Goal: Information Seeking & Learning: Learn about a topic

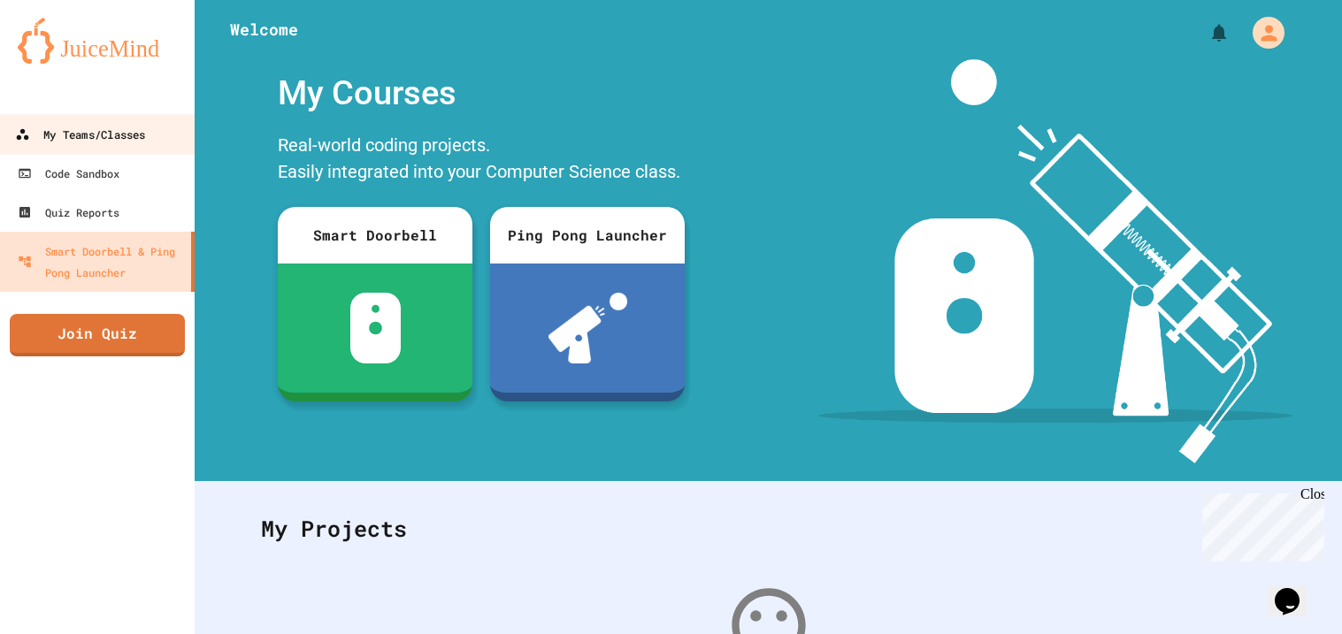
click at [74, 151] on link "My Teams/Classes" at bounding box center [97, 134] width 201 height 40
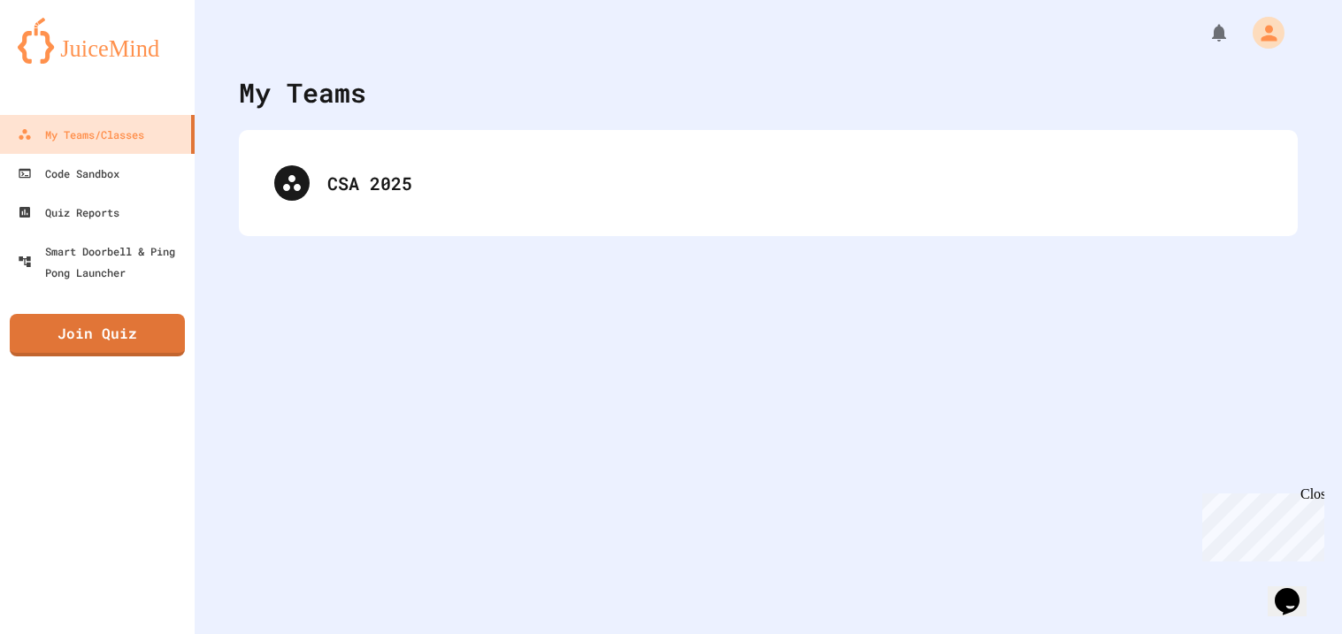
click at [802, 167] on div "CSA 2025" at bounding box center [767, 183] width 1023 height 71
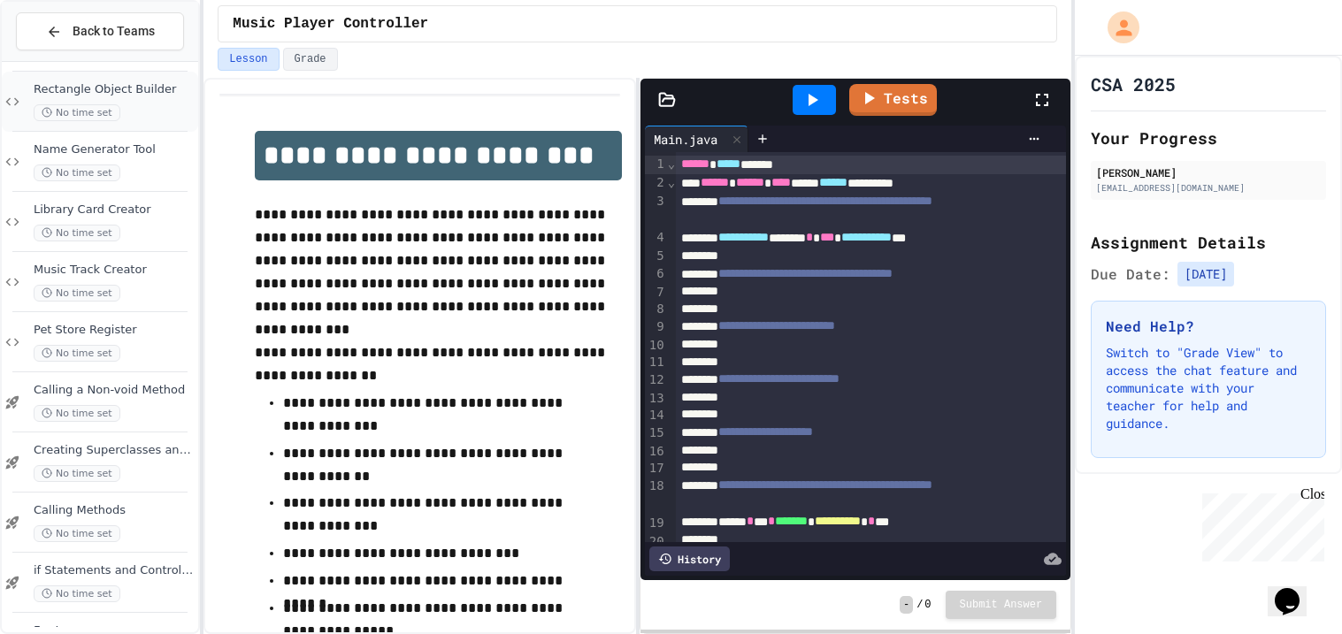
scroll to position [184, 0]
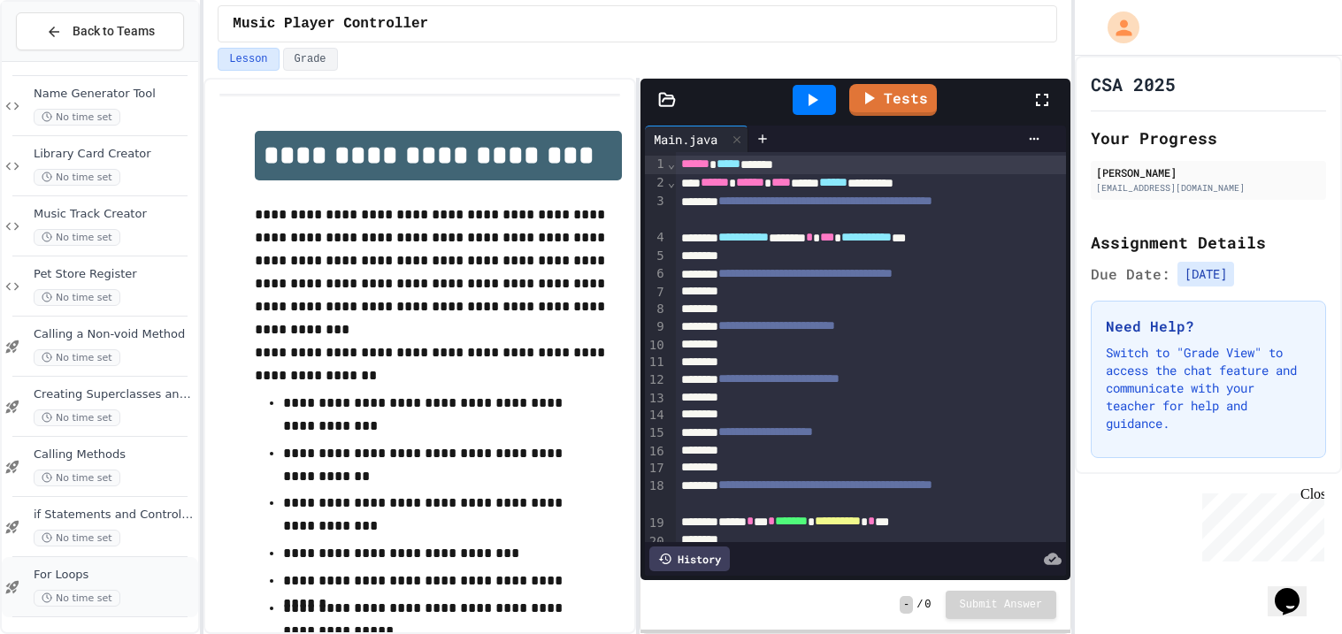
click at [116, 597] on div "No time set" at bounding box center [114, 598] width 161 height 17
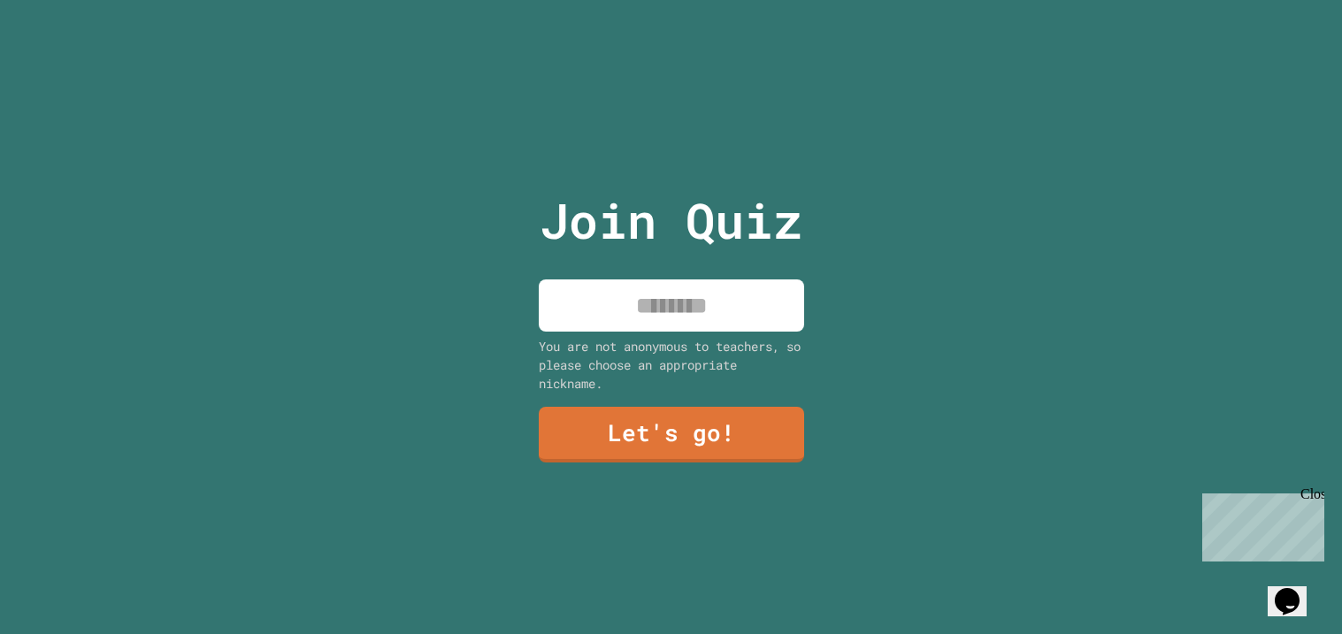
click at [666, 291] on input at bounding box center [671, 305] width 265 height 52
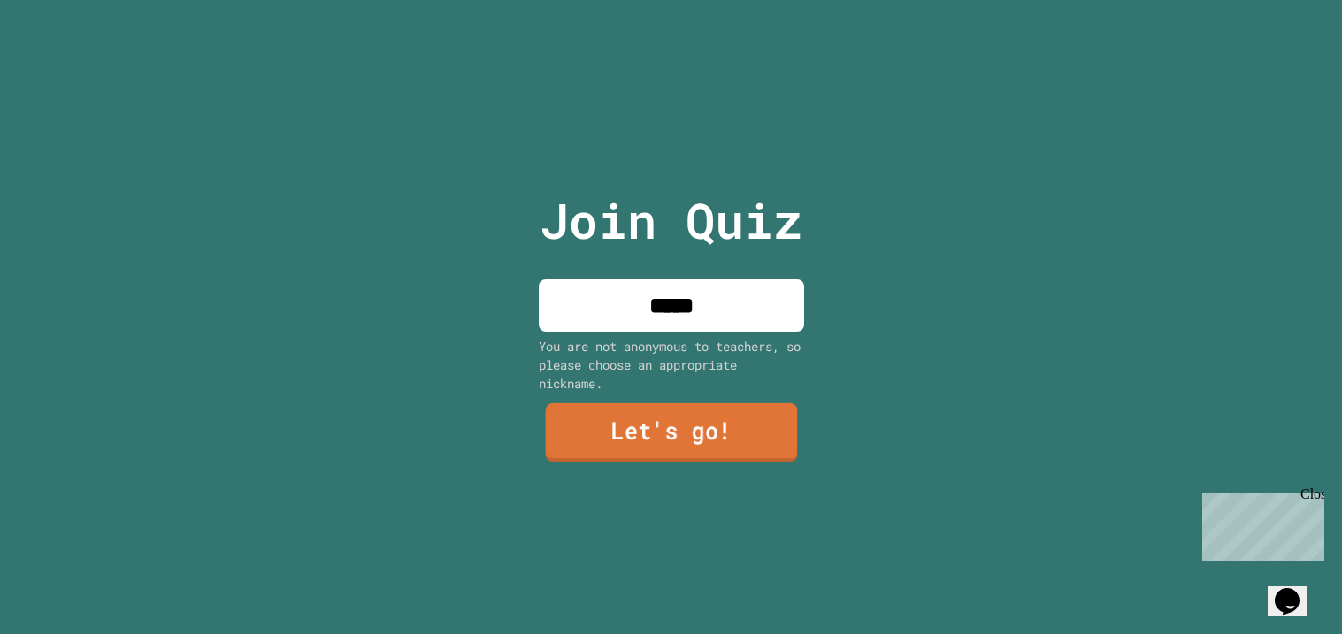
type input "*****"
click at [660, 423] on link "Let's go!" at bounding box center [671, 432] width 252 height 58
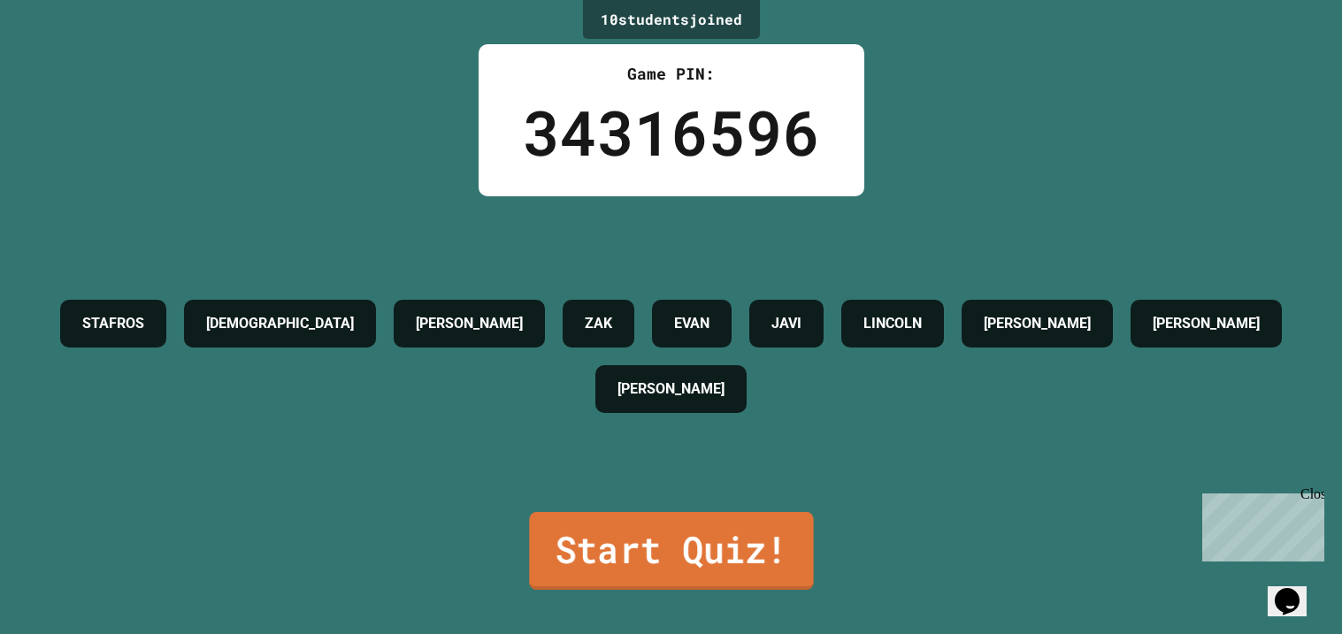
click at [624, 565] on link "Start Quiz!" at bounding box center [671, 551] width 284 height 78
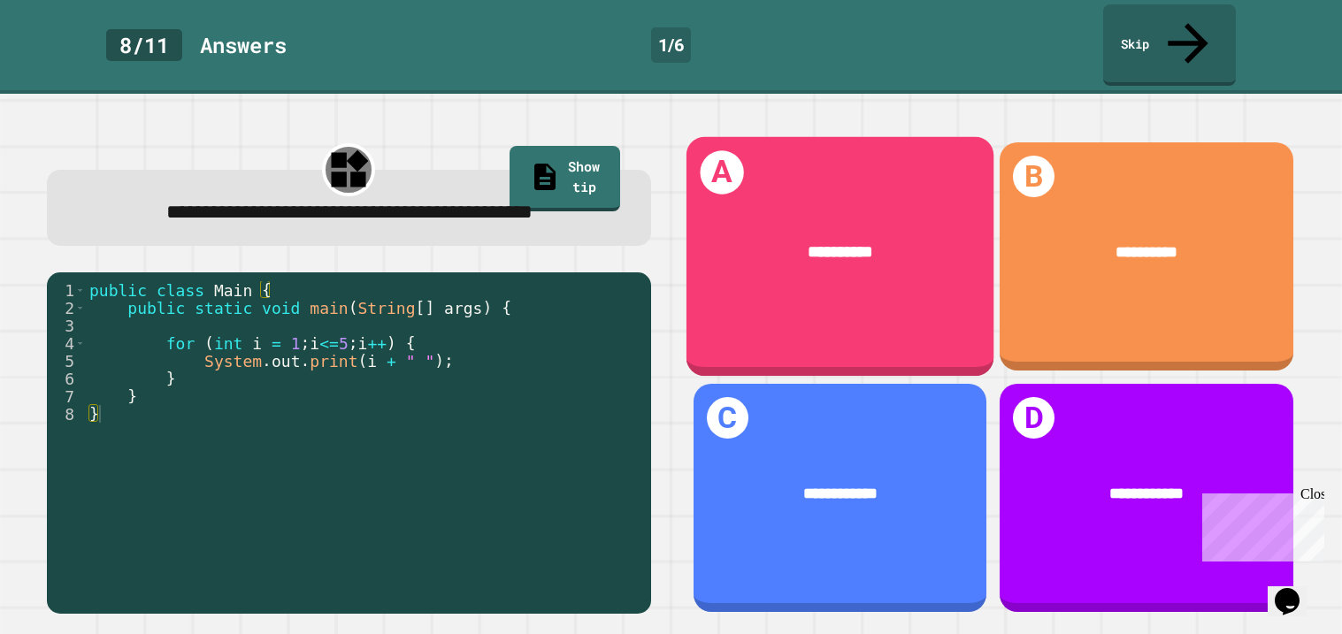
click at [950, 278] on div "A *********" at bounding box center [839, 256] width 308 height 239
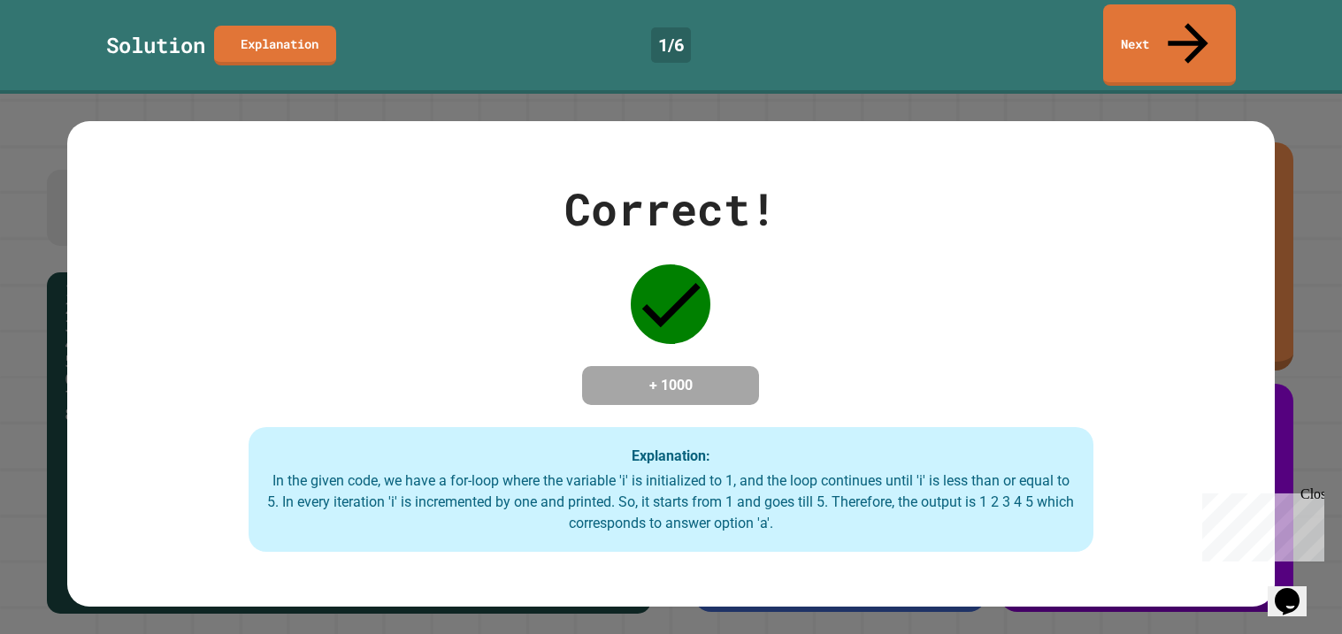
click at [928, 431] on div "Explanation: In the given code, we have a for-loop where the variable 'i' is in…" at bounding box center [672, 490] width 846 height 126
click at [1185, 31] on link "Next" at bounding box center [1170, 43] width 128 height 86
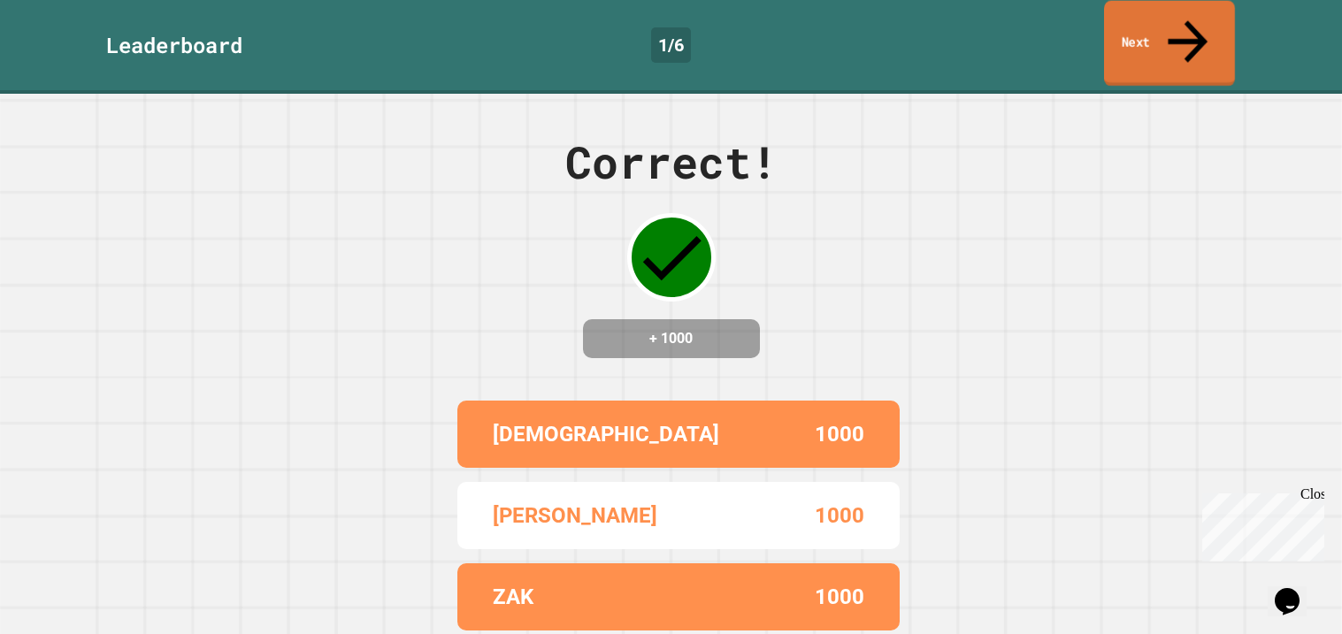
click at [1157, 30] on link "Next" at bounding box center [1169, 44] width 131 height 86
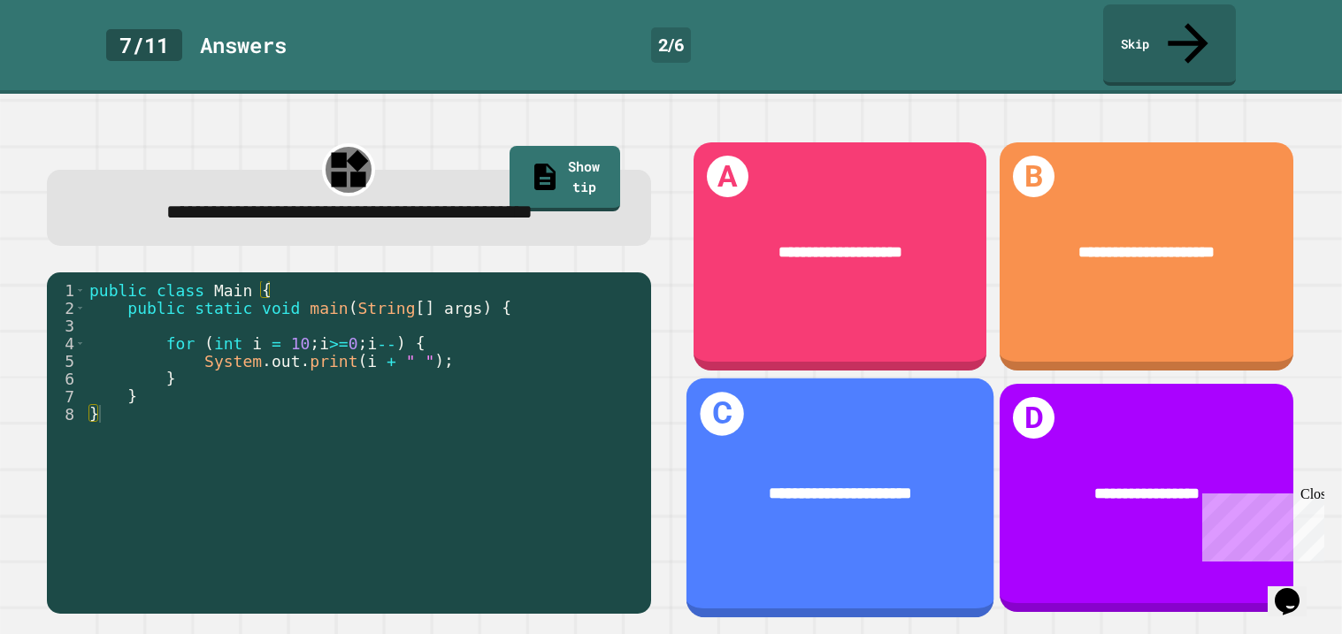
click at [873, 394] on div "**********" at bounding box center [839, 498] width 308 height 239
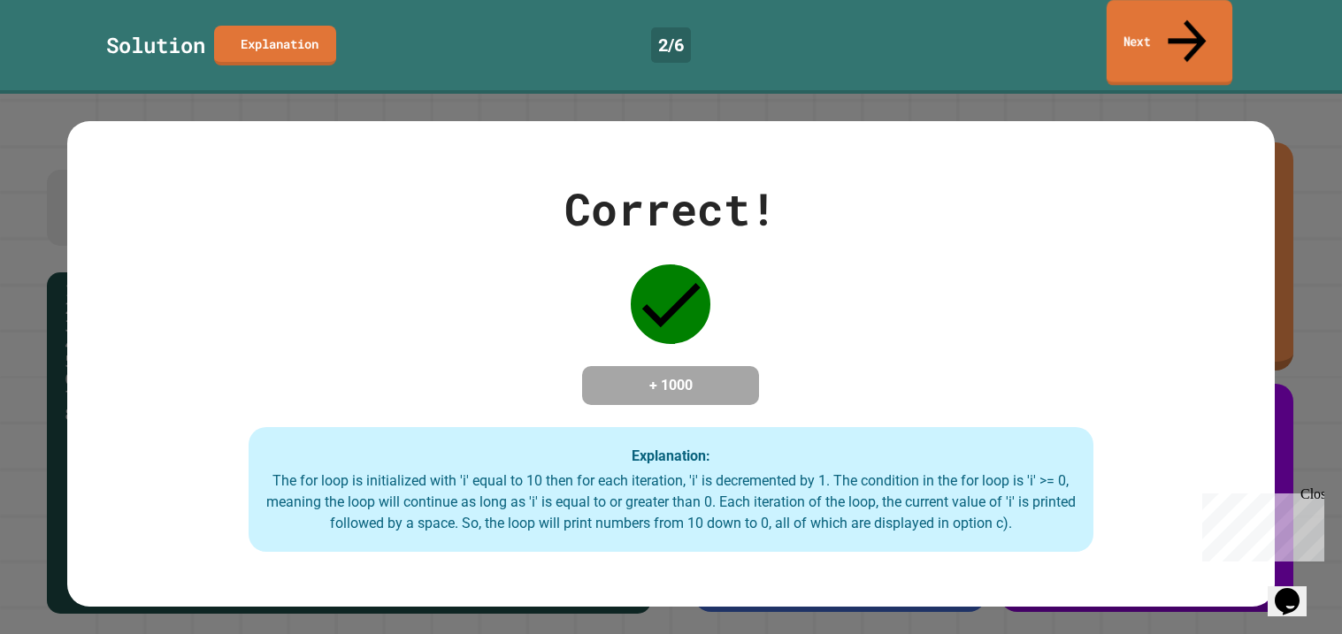
click at [1177, 22] on link "Next" at bounding box center [1169, 43] width 126 height 86
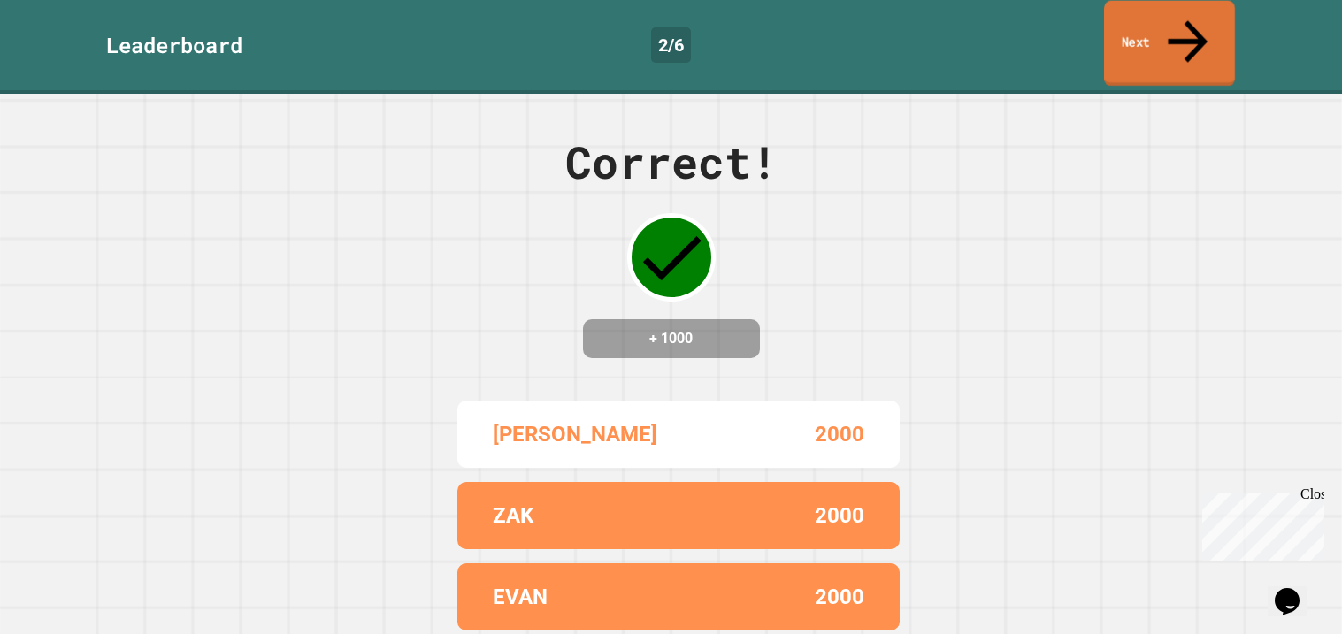
click at [1169, 30] on link "Next" at bounding box center [1169, 44] width 131 height 86
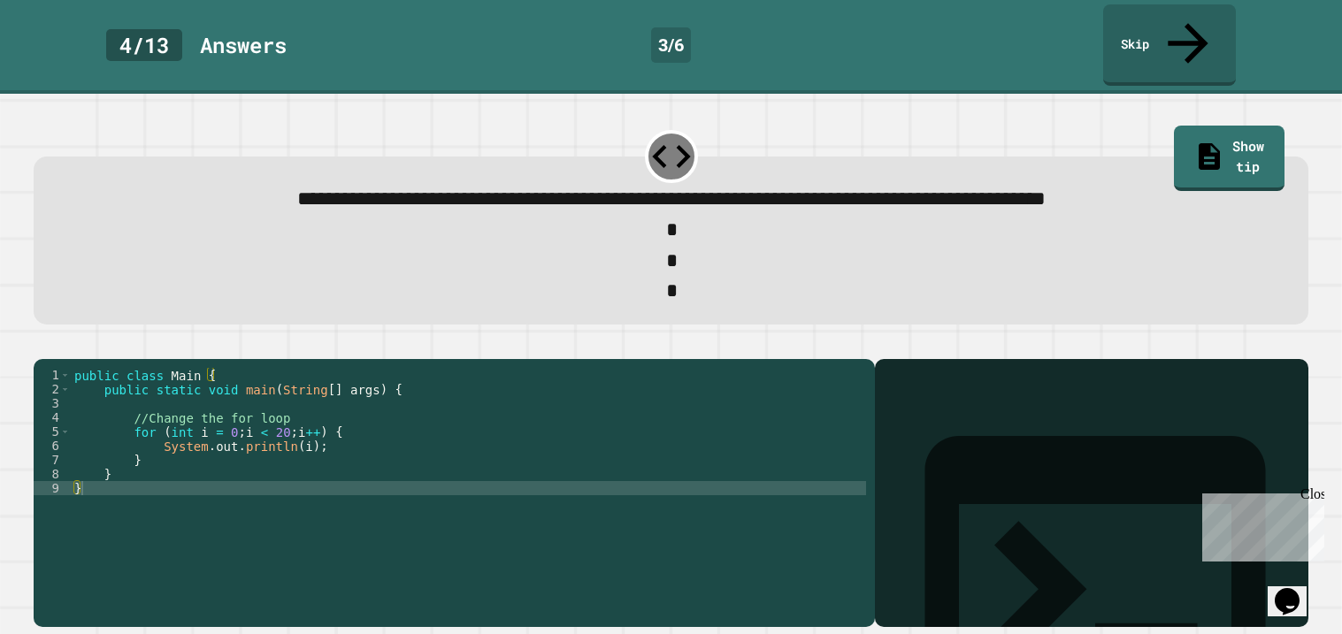
click at [239, 412] on div "public class Main { public static void main ( String [ ] args ) { //Change the …" at bounding box center [468, 509] width 795 height 283
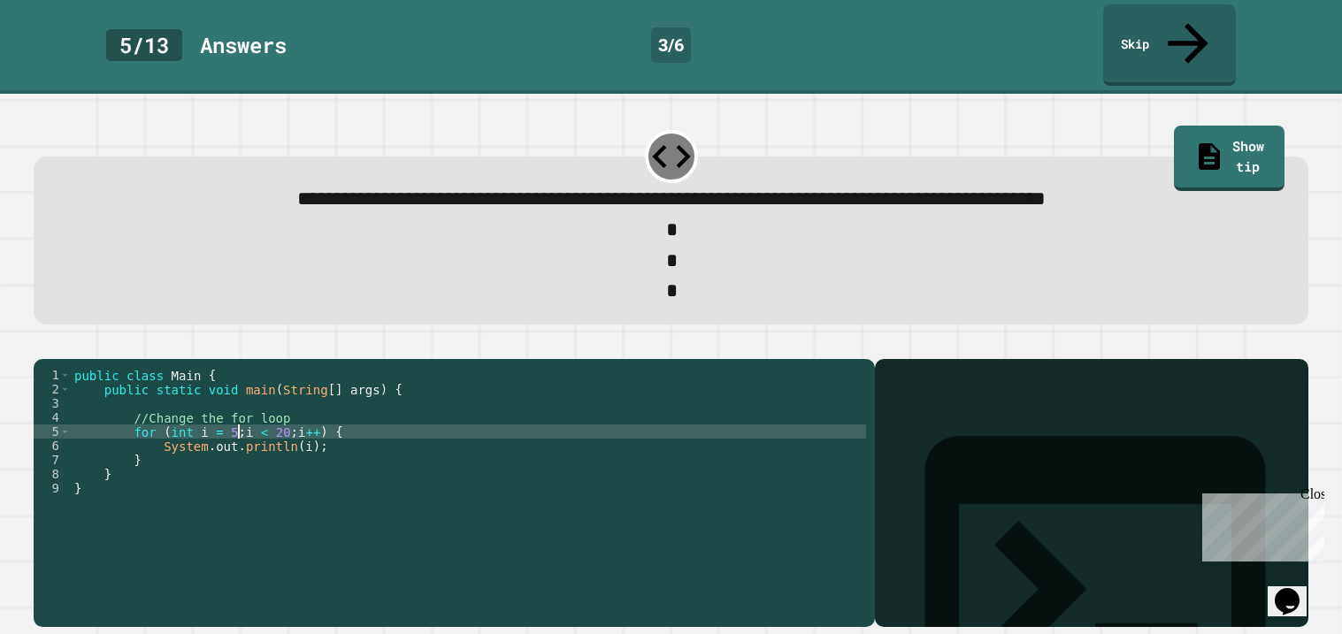
scroll to position [0, 11]
click at [297, 417] on div "public class Main { public static void main ( String [ ] args ) { //Change the …" at bounding box center [468, 509] width 795 height 283
click at [42, 345] on icon "button" at bounding box center [42, 345] width 0 height 0
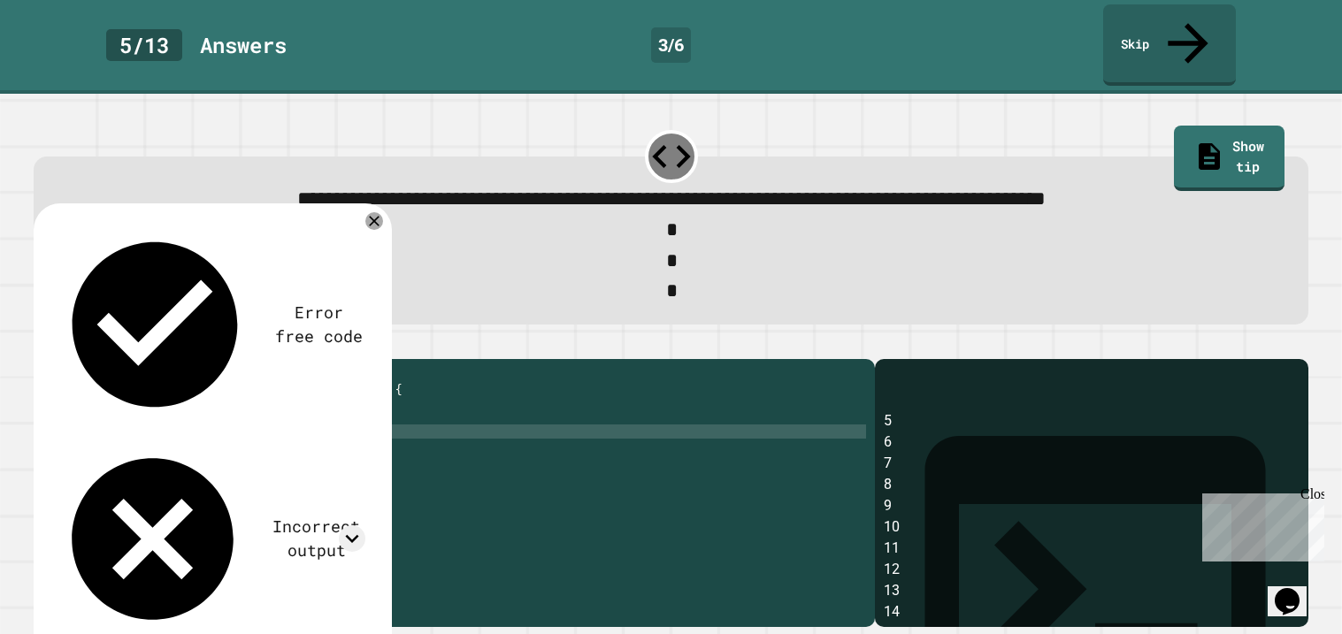
click at [363, 500] on div "public class Main { public static void main ( String [ ] args ) { //Change the …" at bounding box center [468, 509] width 795 height 283
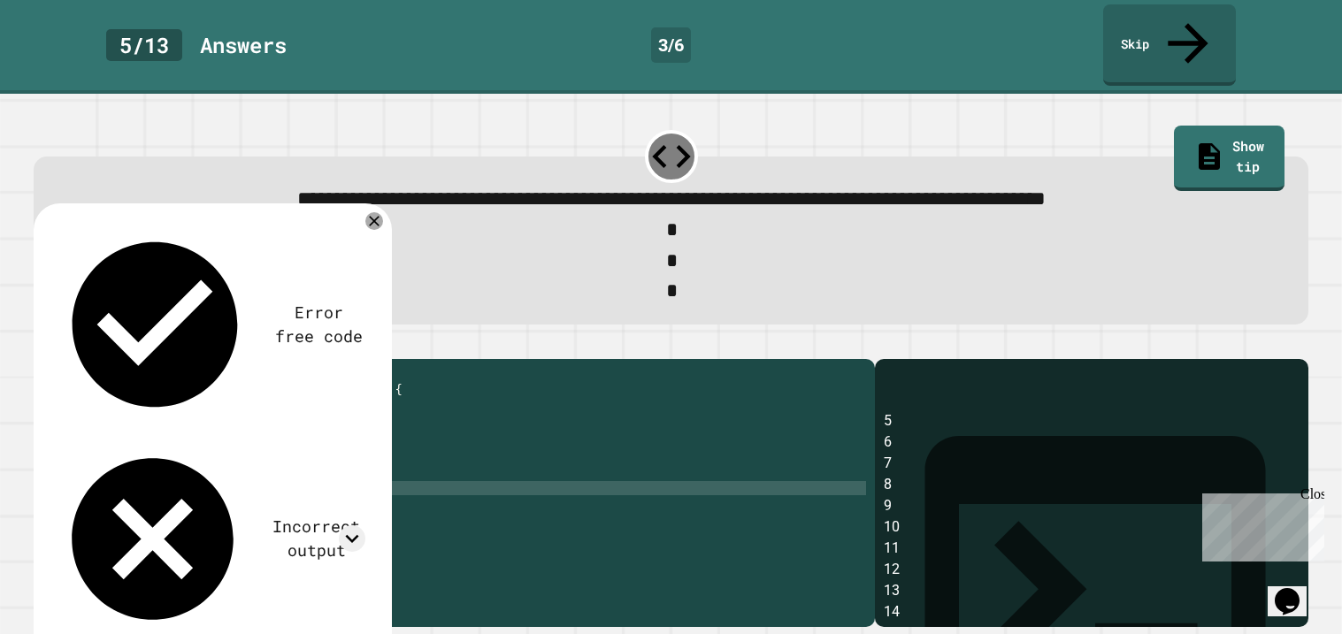
scroll to position [0, 0]
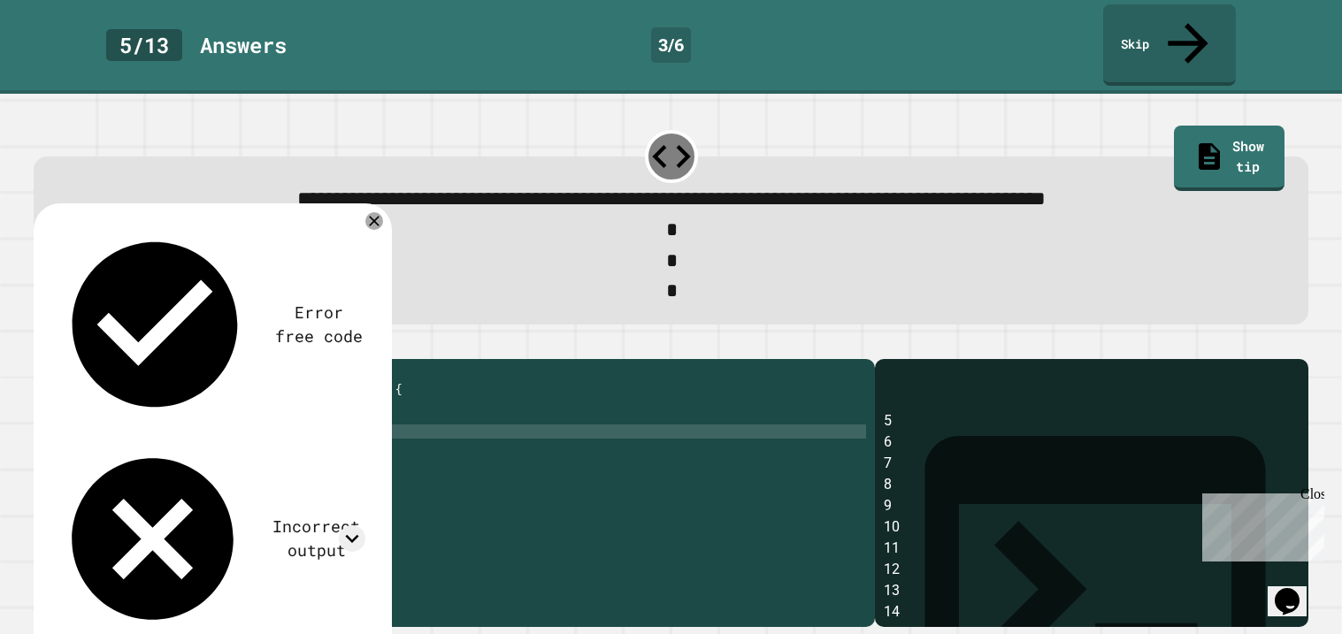
click at [300, 418] on div "public class Main { public static void main ( String [ ] args ) { //Change the …" at bounding box center [468, 509] width 795 height 283
click at [421, 512] on div "public class Main { public static void main ( String [ ] args ) { //Change the …" at bounding box center [468, 509] width 795 height 283
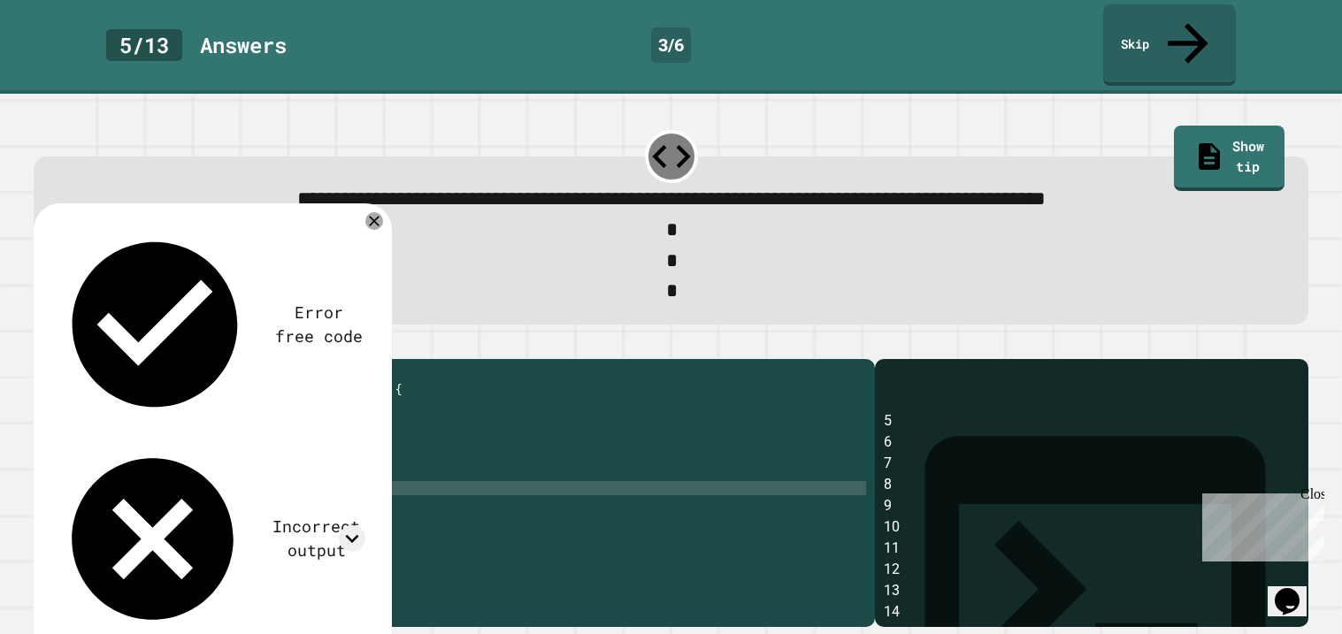
click at [299, 417] on div "public class Main { public static void main ( String [ ] args ) { //Change the …" at bounding box center [468, 509] width 795 height 283
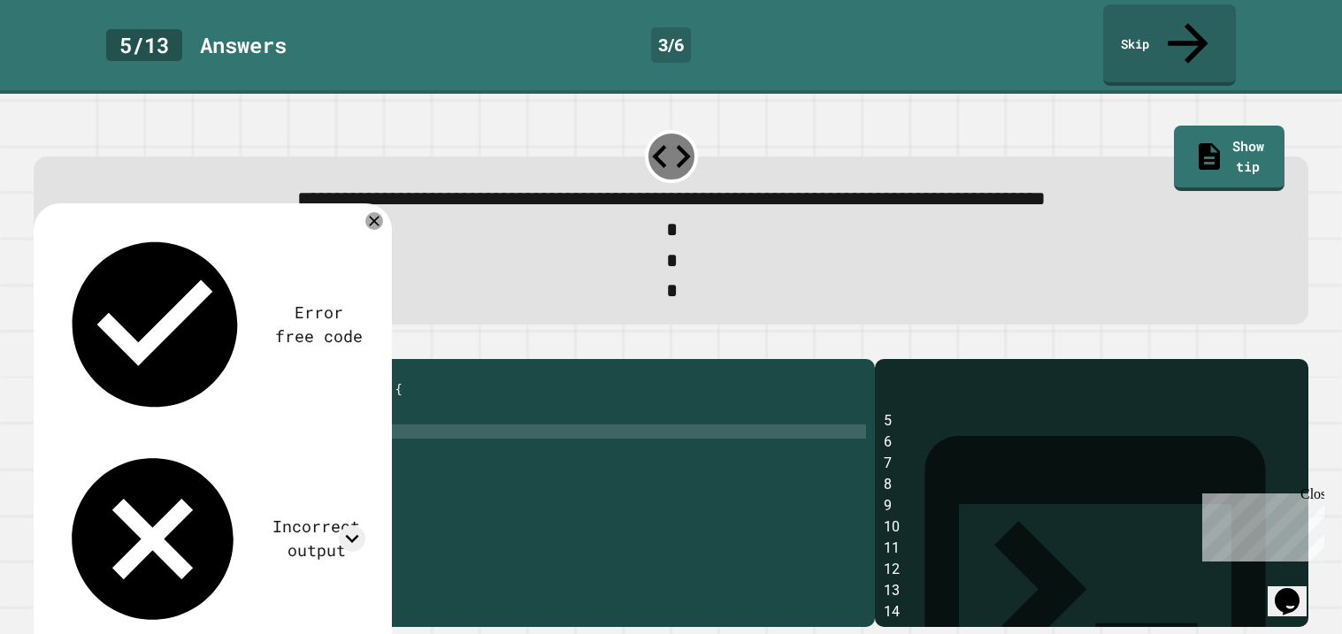
scroll to position [0, 16]
click at [42, 345] on button "button" at bounding box center [42, 345] width 0 height 0
click at [293, 412] on div "public class Main { public static void main ( String [ ] args ) { //Change the …" at bounding box center [468, 509] width 795 height 283
click at [297, 414] on div "public class Main { public static void main ( String [ ] args ) { //Change the …" at bounding box center [468, 509] width 795 height 283
type textarea "**********"
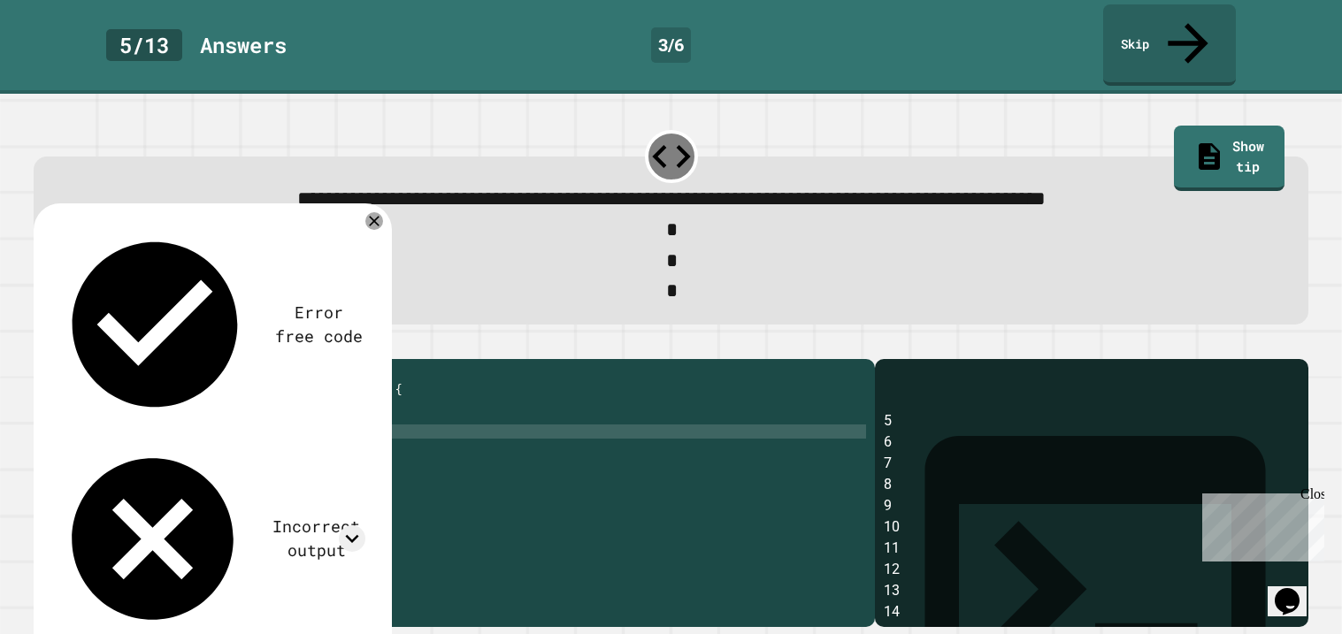
click at [42, 345] on icon "button" at bounding box center [42, 345] width 0 height 0
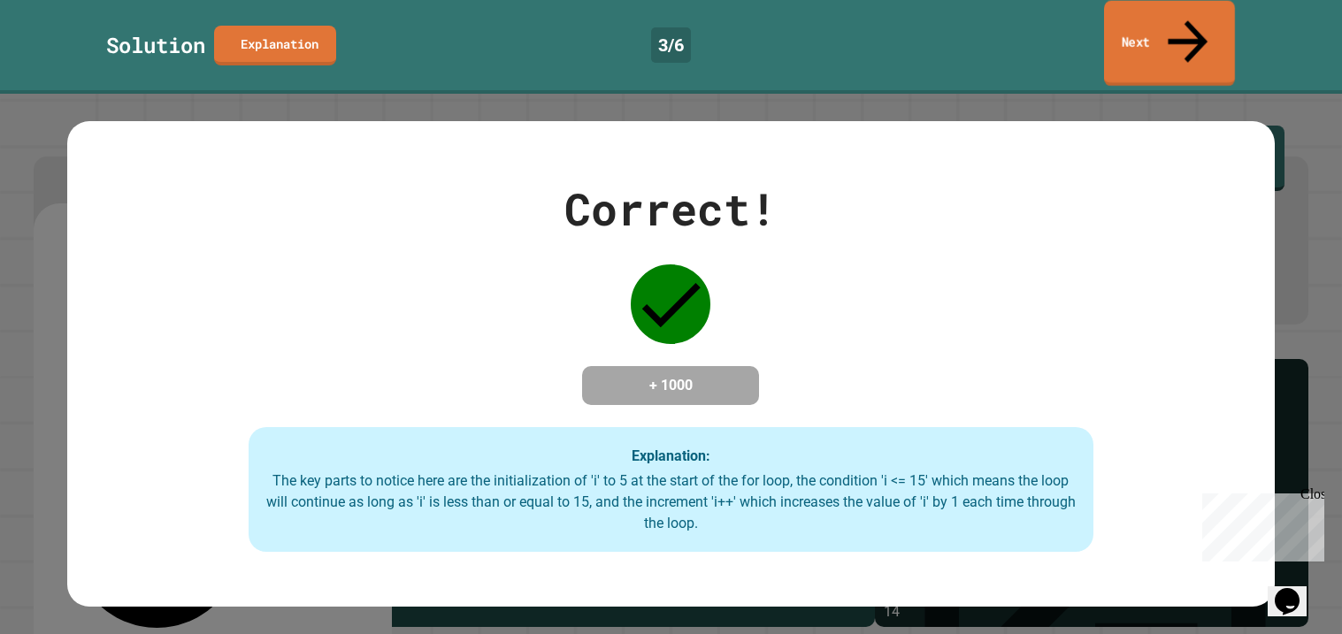
click at [1211, 40] on link "Next" at bounding box center [1169, 44] width 131 height 86
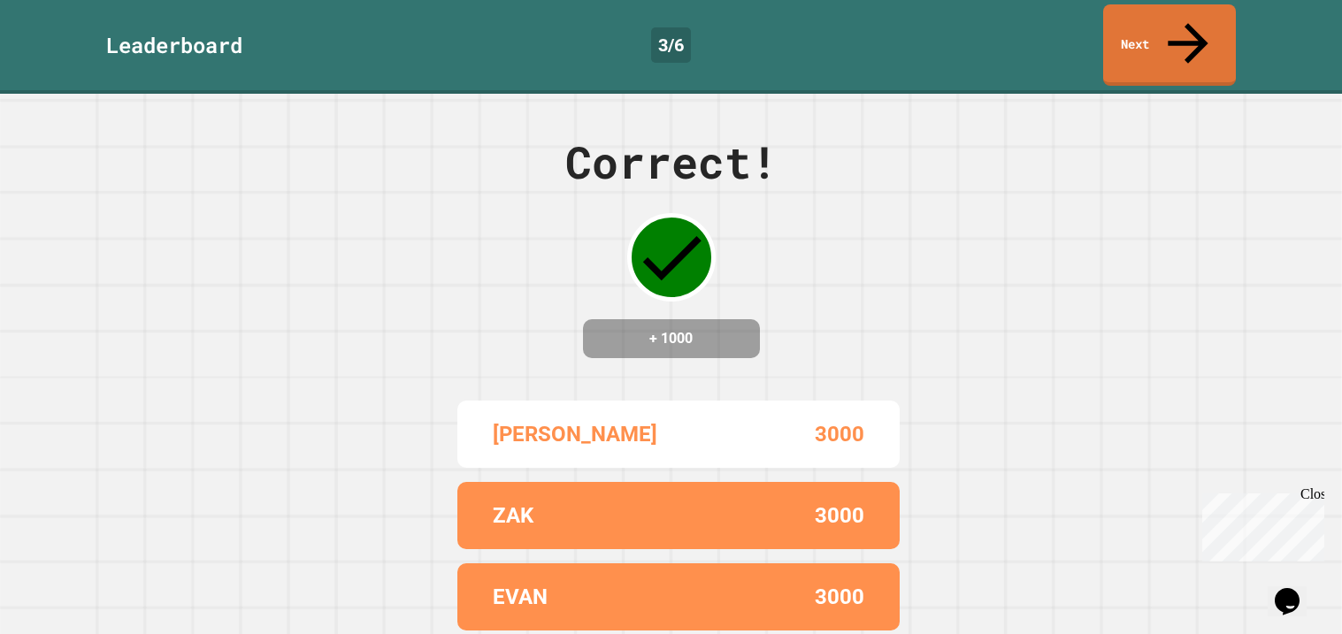
click at [1122, 47] on div "Leaderboard 3 / 6 Next" at bounding box center [671, 47] width 1342 height 94
click at [1145, 33] on link "Next" at bounding box center [1169, 43] width 120 height 86
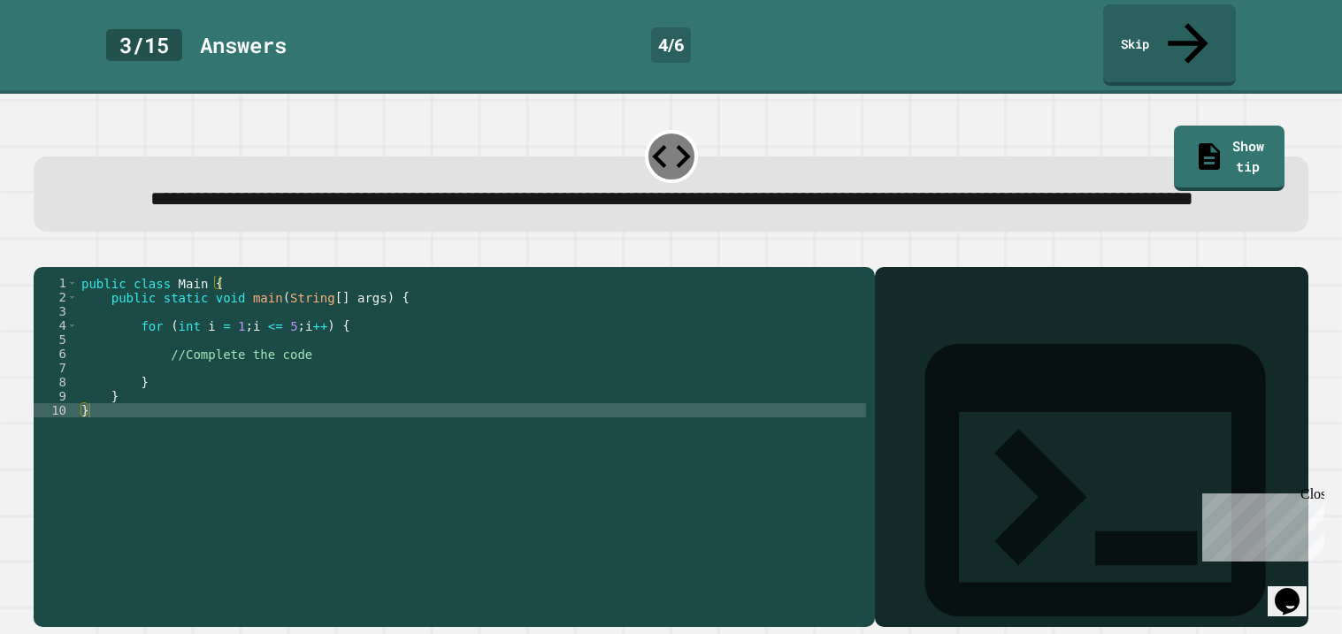
click at [321, 354] on div "public class Main { public static void main ( String [ ] args ) { for ( int i =…" at bounding box center [472, 446] width 788 height 340
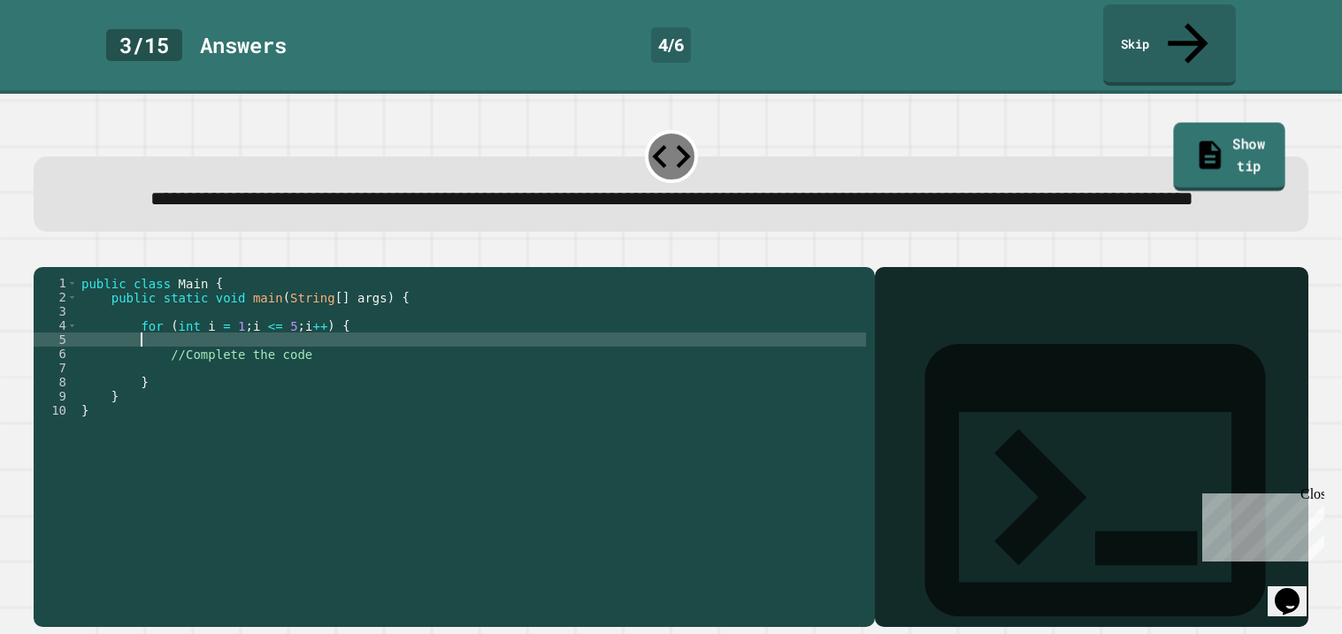
click at [1235, 123] on link "Show tip" at bounding box center [1228, 157] width 111 height 68
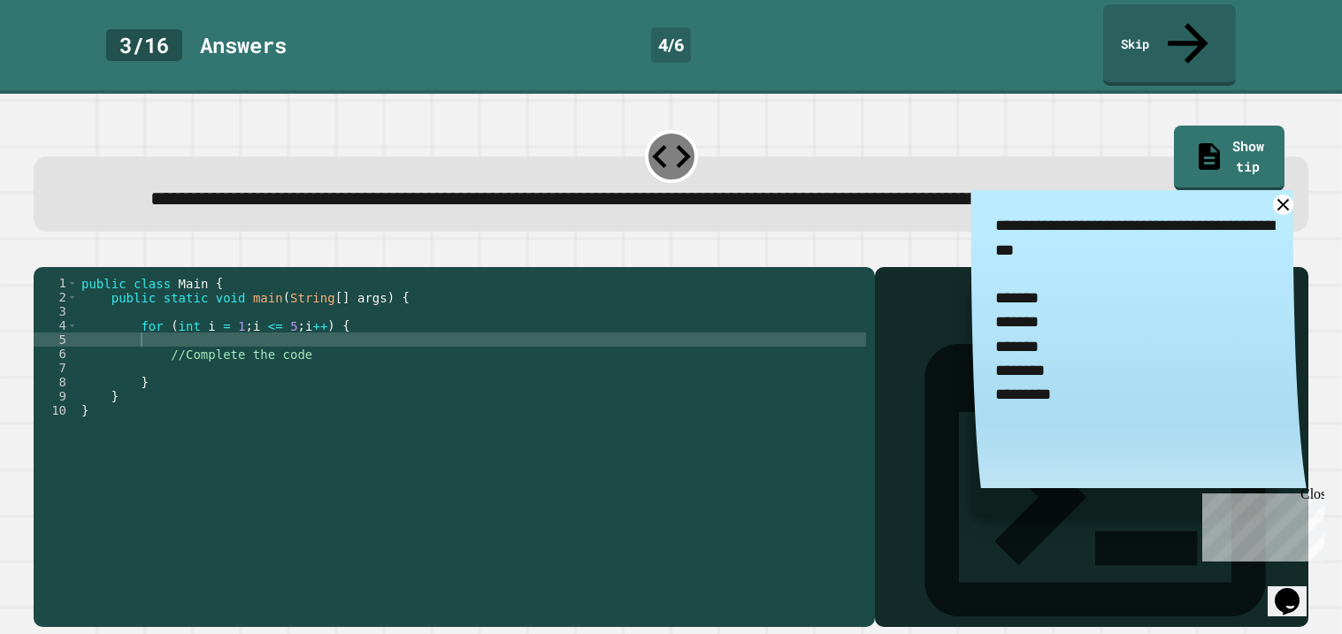
click at [458, 334] on div "public class Main { public static void main ( String [ ] args ) { for ( int i =…" at bounding box center [472, 446] width 788 height 340
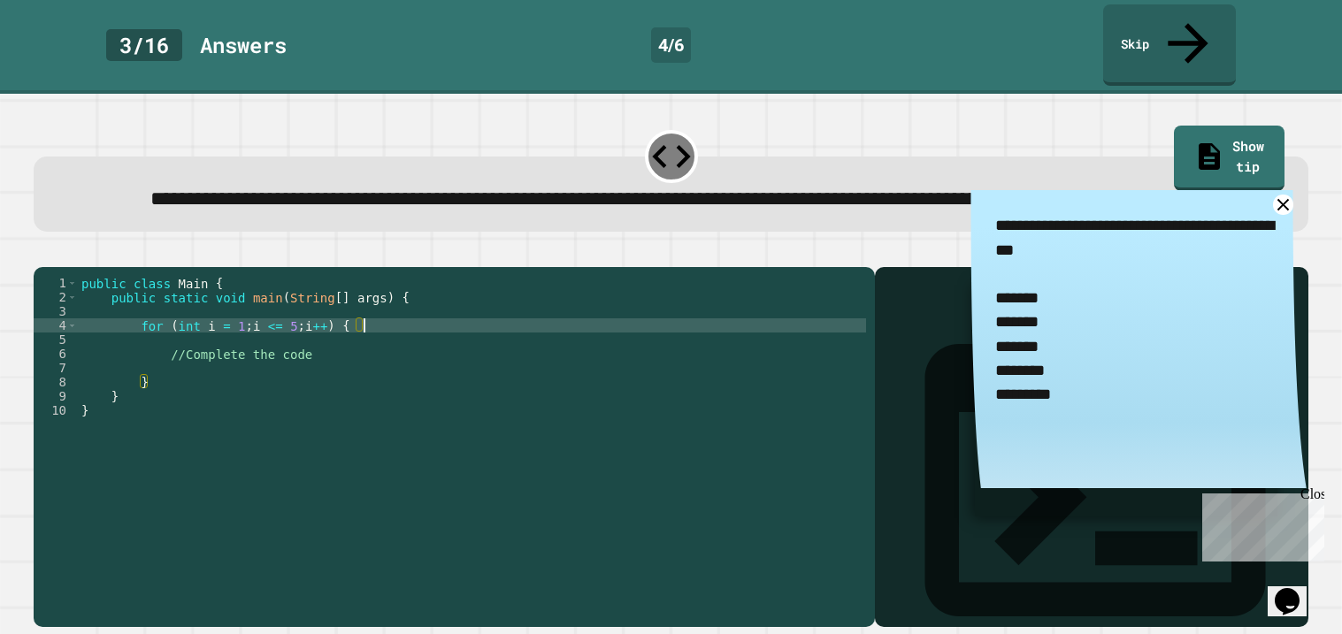
click at [449, 353] on div "public class Main { public static void main ( String [ ] args ) { for ( int i =…" at bounding box center [472, 446] width 788 height 340
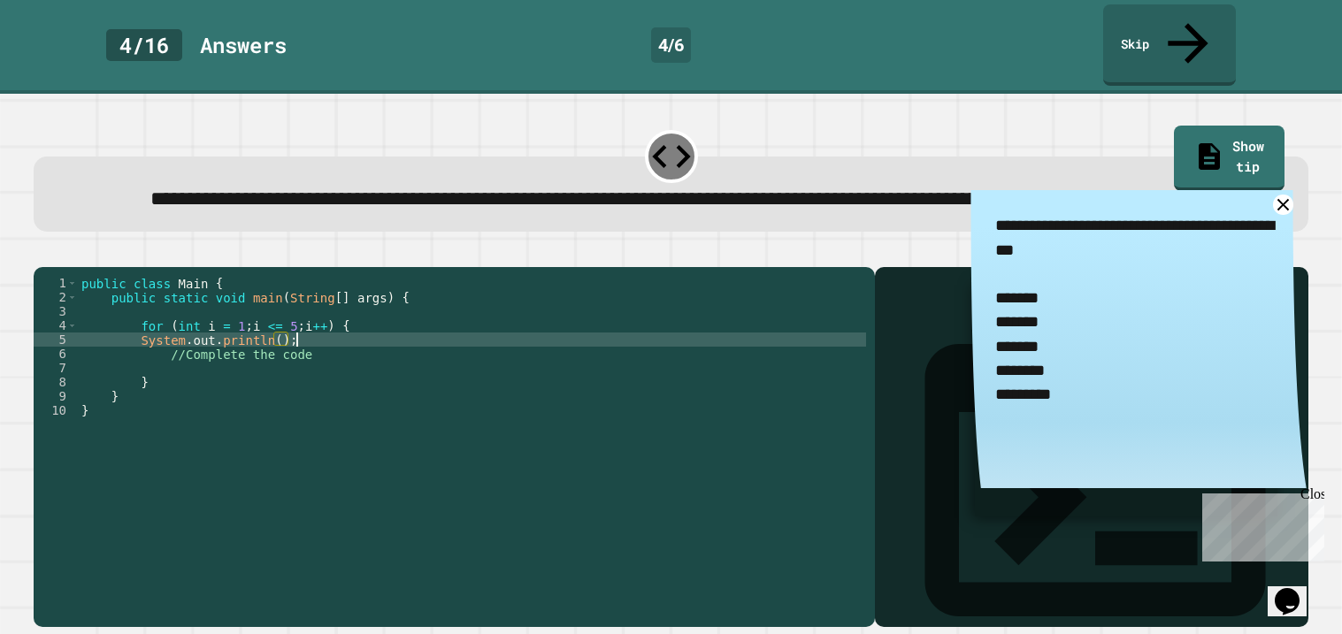
scroll to position [0, 13]
click at [281, 355] on div "public class Main { public static void main ( String [ ] args ) { for ( int i =…" at bounding box center [472, 446] width 788 height 340
click at [344, 353] on div "public class Main { public static void main ( String [ ] args ) { for ( int i =…" at bounding box center [472, 446] width 788 height 340
click at [42, 252] on icon "button" at bounding box center [42, 252] width 0 height 0
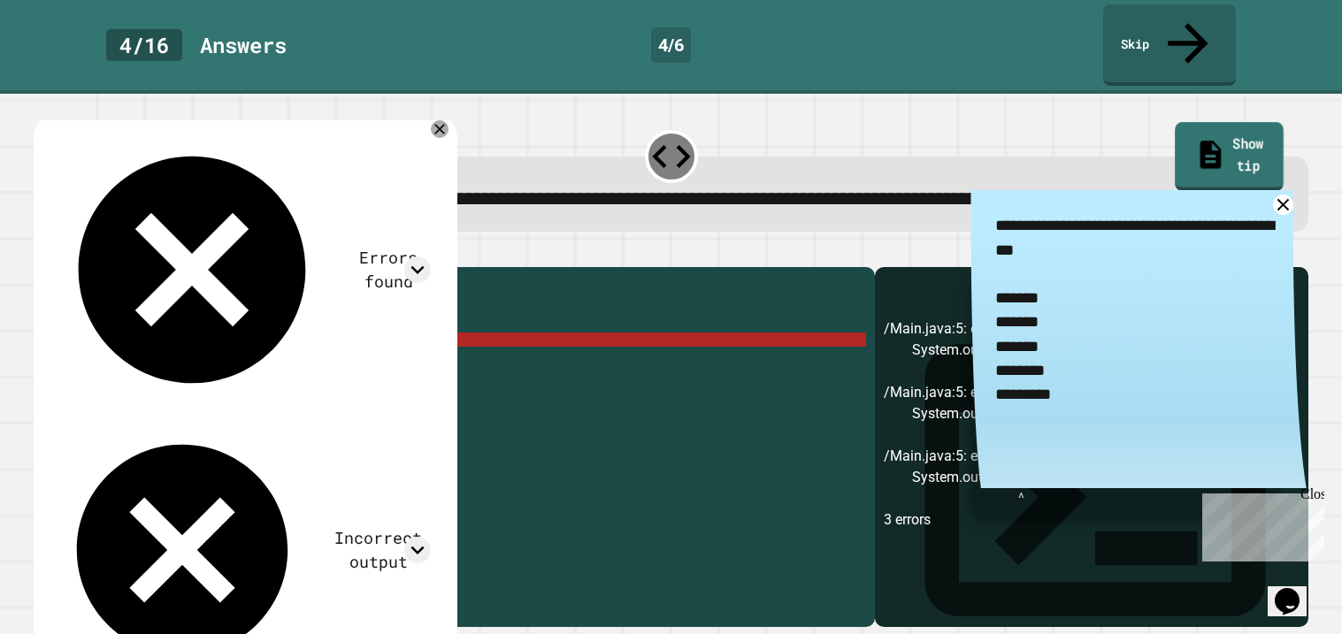
click at [1214, 122] on link "Show tip" at bounding box center [1229, 156] width 109 height 68
click at [1281, 197] on icon at bounding box center [1282, 204] width 14 height 14
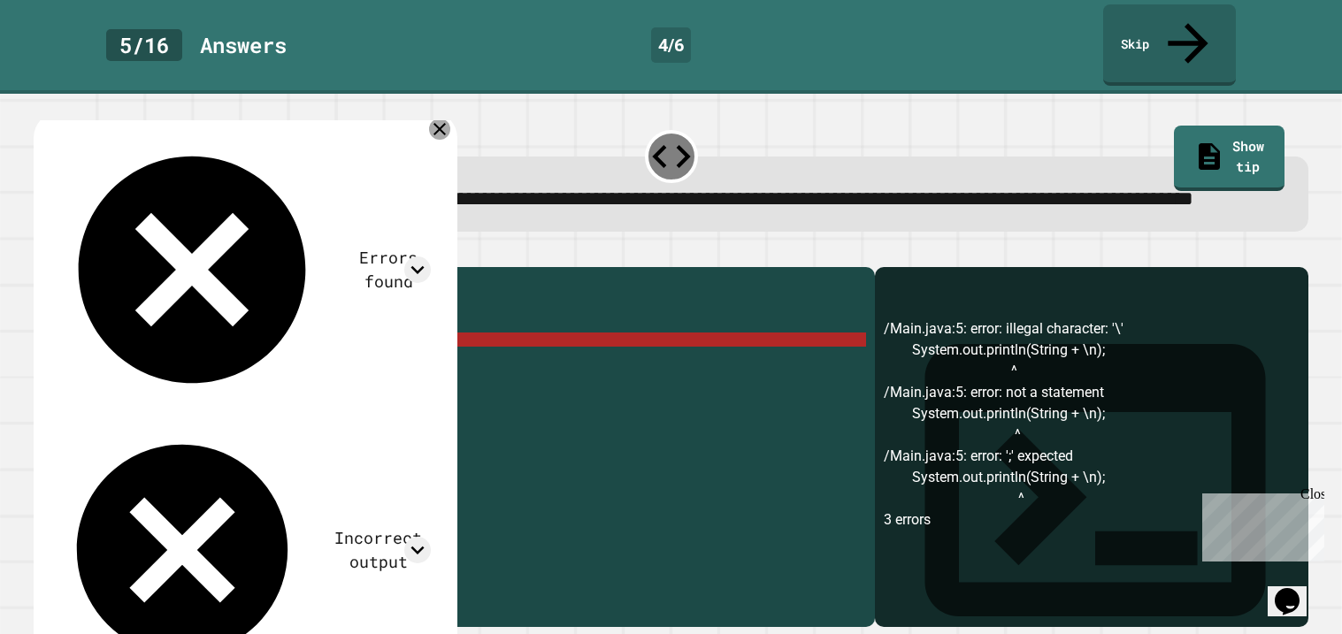
click at [446, 123] on icon at bounding box center [439, 129] width 12 height 12
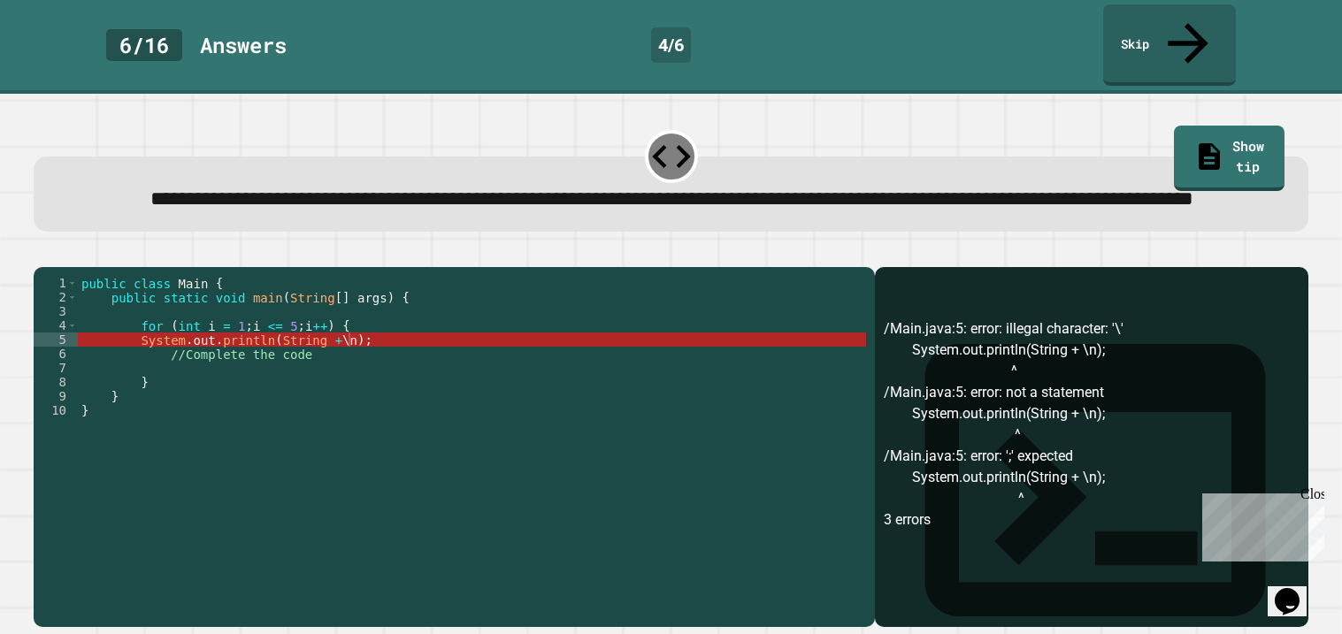
click at [467, 312] on div "public class Main { public static void main ( String [ ] args ) { for ( int i =…" at bounding box center [472, 446] width 788 height 340
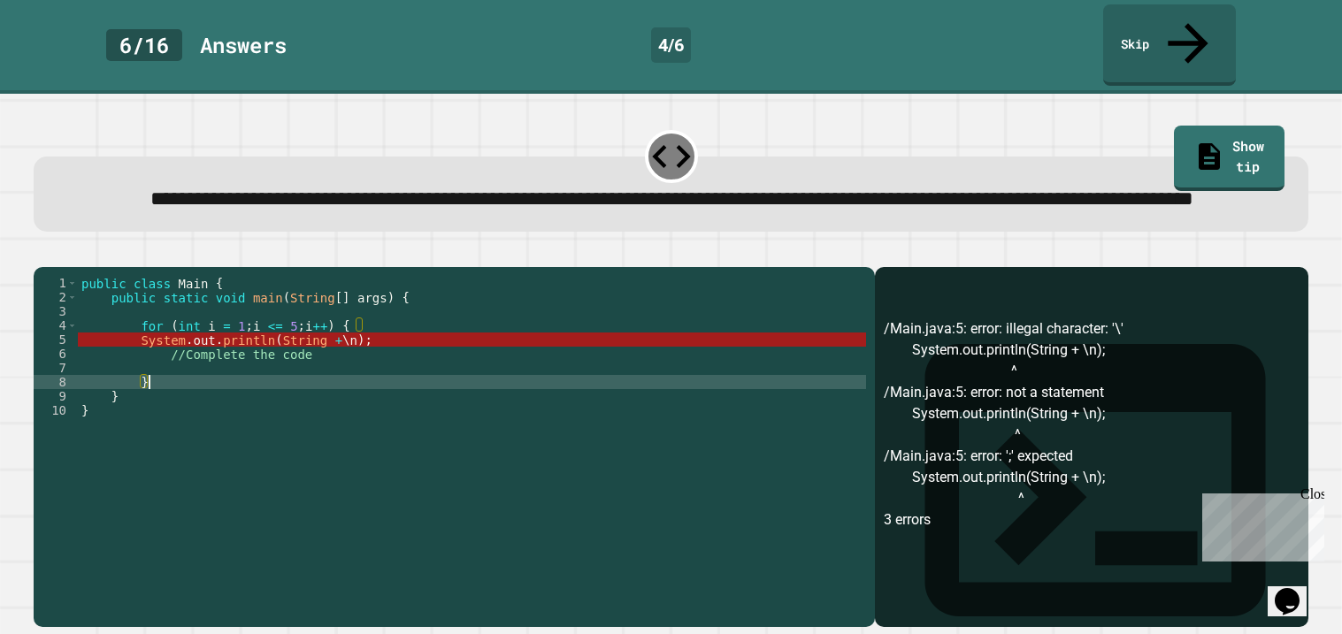
click at [427, 399] on div "public class Main { public static void main ( String [ ] args ) { for ( int i =…" at bounding box center [472, 446] width 788 height 340
click at [416, 399] on div "public class Main { public static void main ( String [ ] args ) { for ( int i =…" at bounding box center [472, 446] width 788 height 340
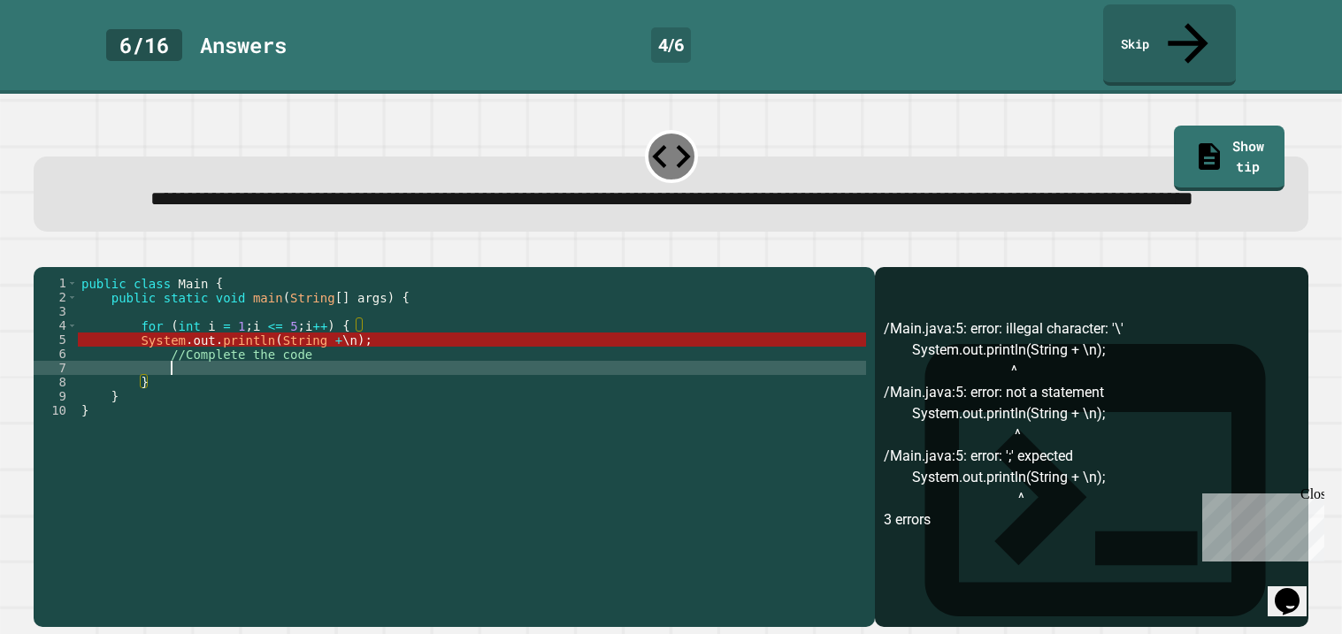
click at [380, 383] on div "public class Main { public static void main ( String [ ] args ) { for ( int i =…" at bounding box center [472, 446] width 788 height 340
click at [372, 356] on div "public class Main { public static void main ( String [ ] args ) { for ( int i =…" at bounding box center [472, 446] width 788 height 340
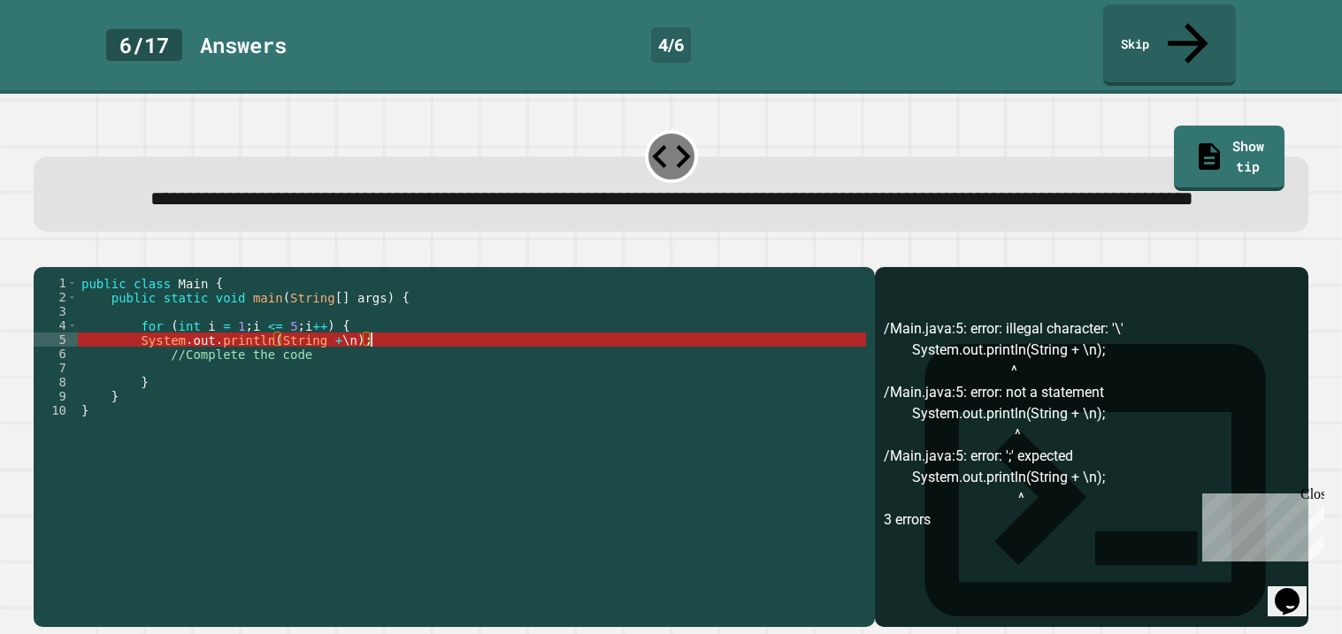
click at [364, 358] on div "public class Main { public static void main ( String [ ] args ) { for ( int i =…" at bounding box center [472, 446] width 788 height 340
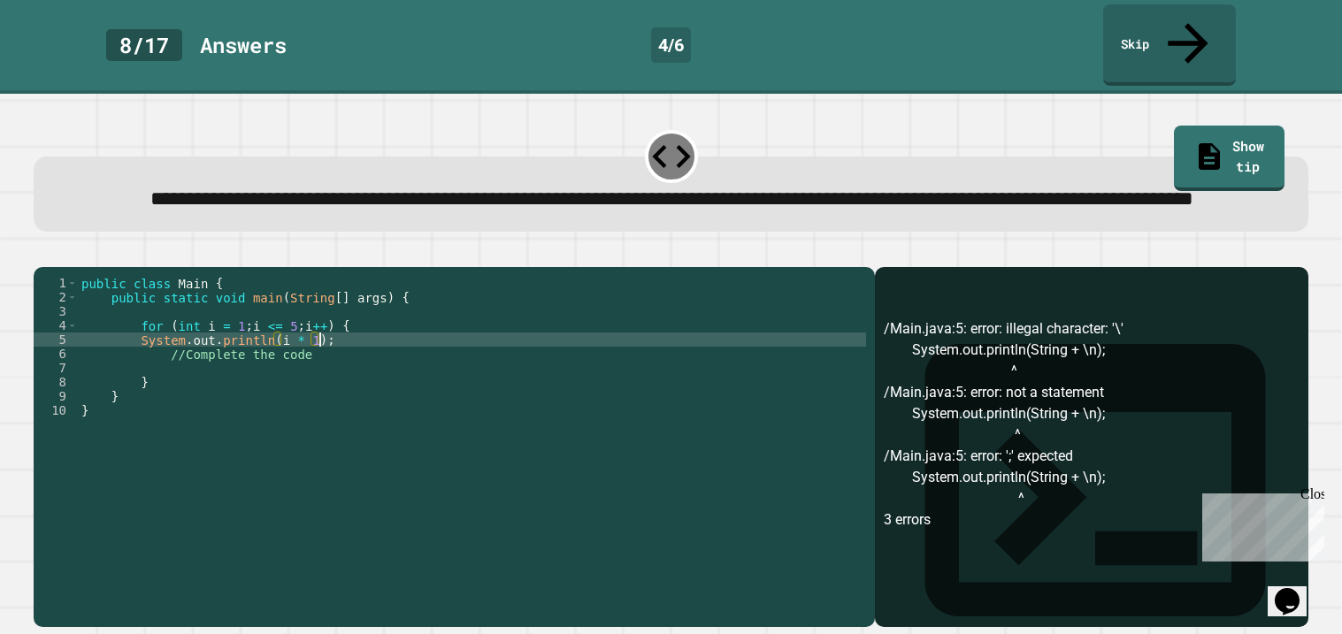
scroll to position [0, 16]
type textarea "**********"
click at [42, 252] on icon "button" at bounding box center [42, 252] width 0 height 0
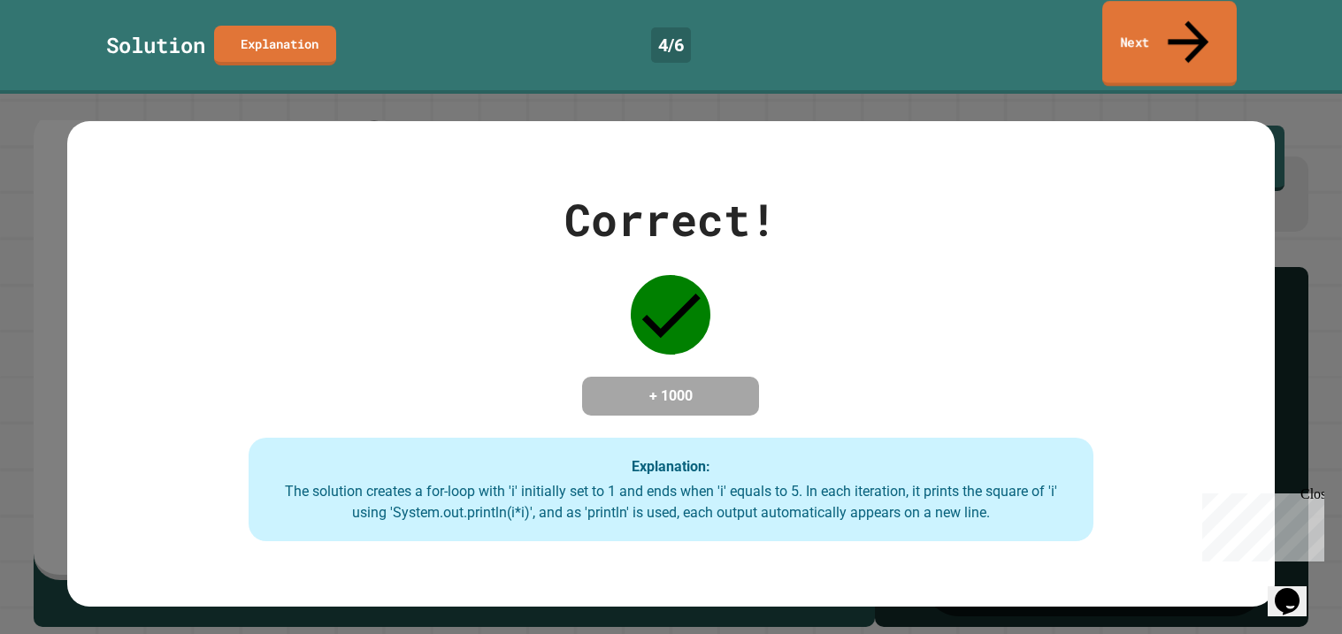
click at [1156, 32] on link "Next" at bounding box center [1169, 44] width 134 height 86
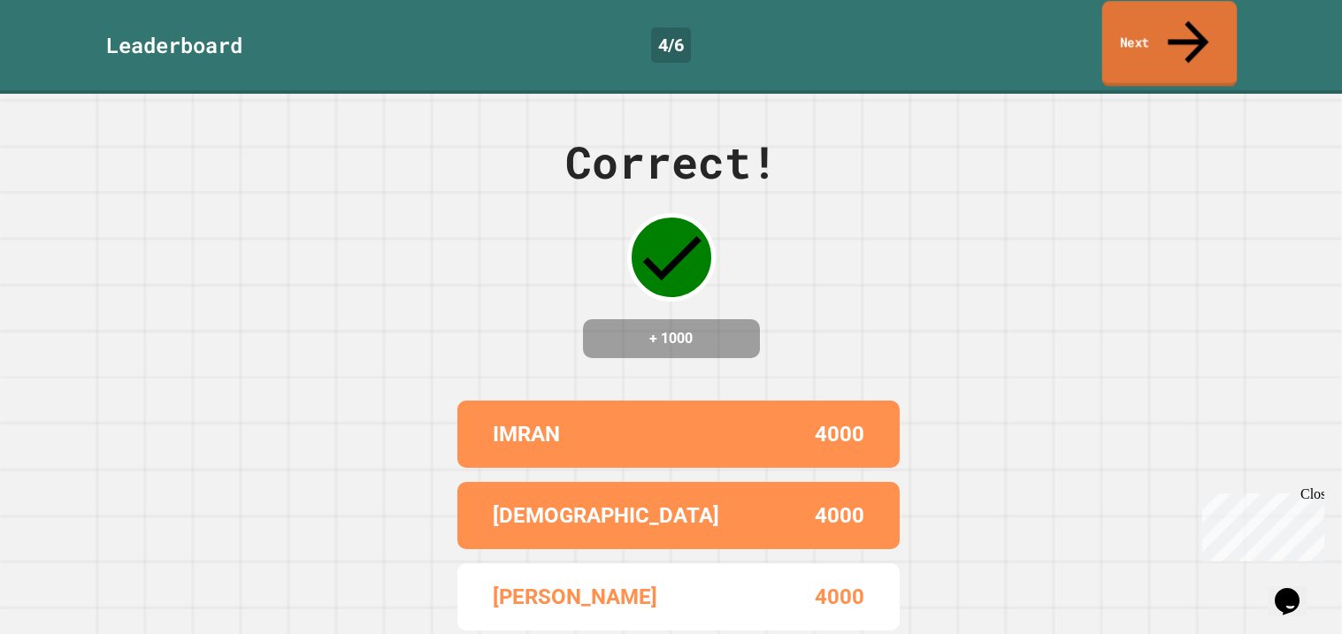
click at [1191, 30] on icon at bounding box center [1188, 42] width 61 height 63
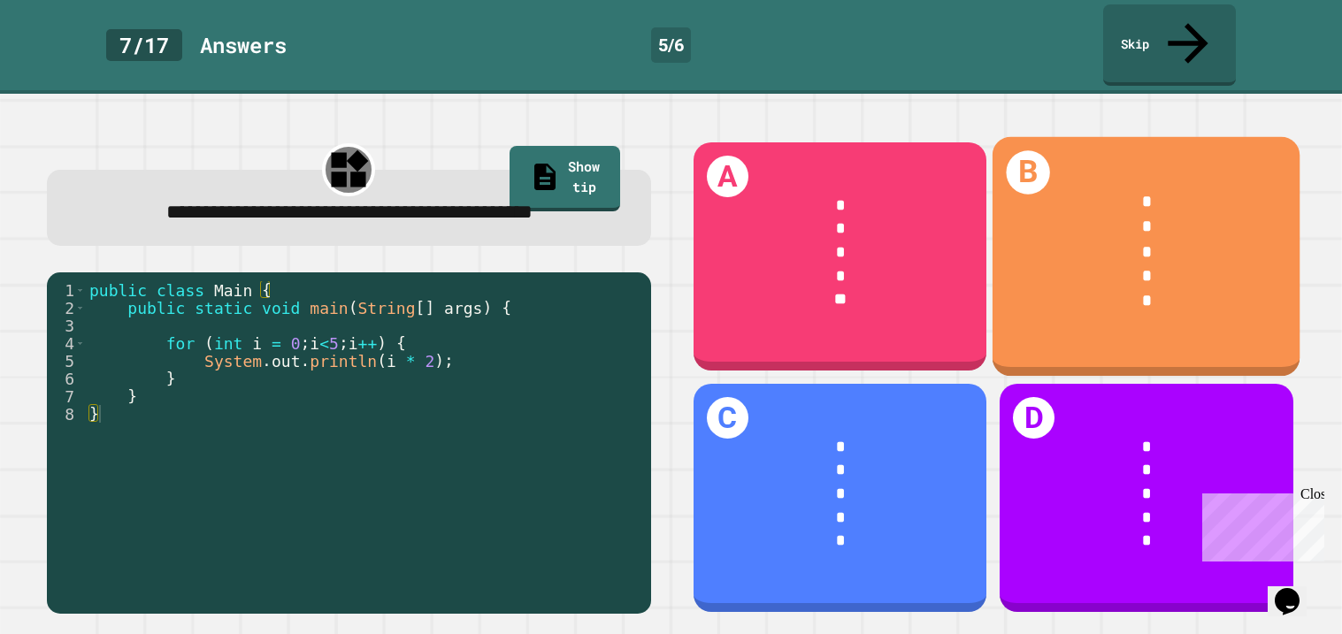
click at [1038, 329] on div "B * * * * *" at bounding box center [1146, 256] width 308 height 239
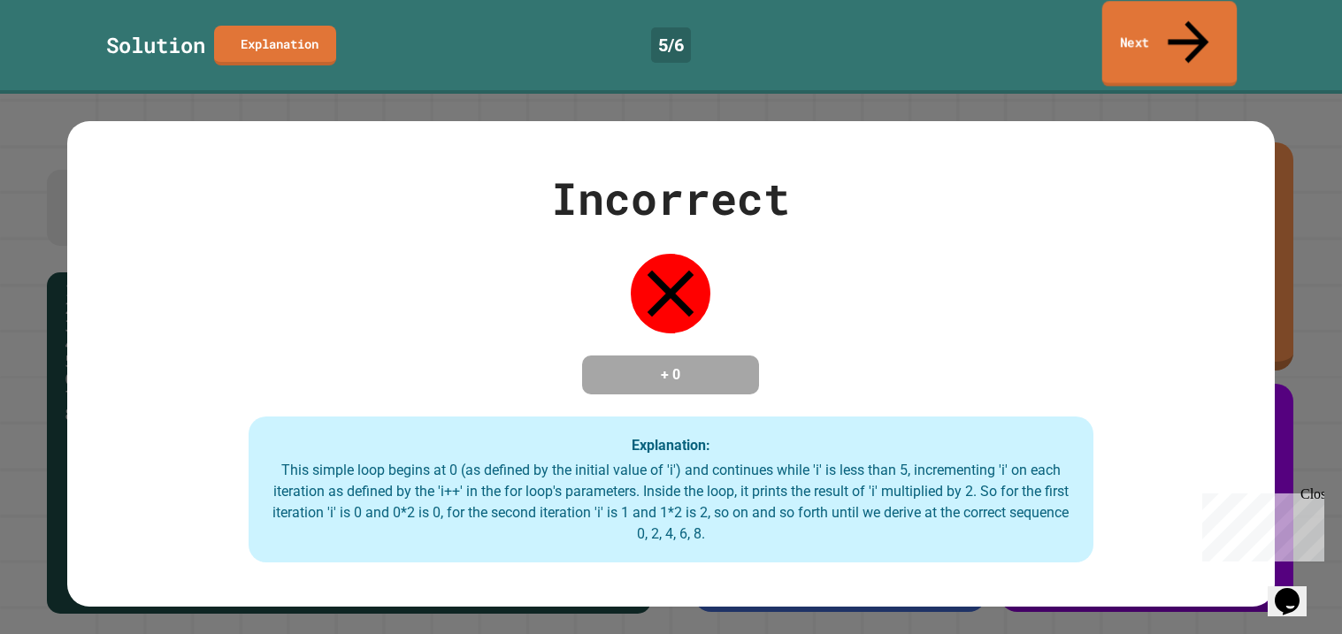
click at [1133, 15] on link "Next" at bounding box center [1169, 44] width 135 height 86
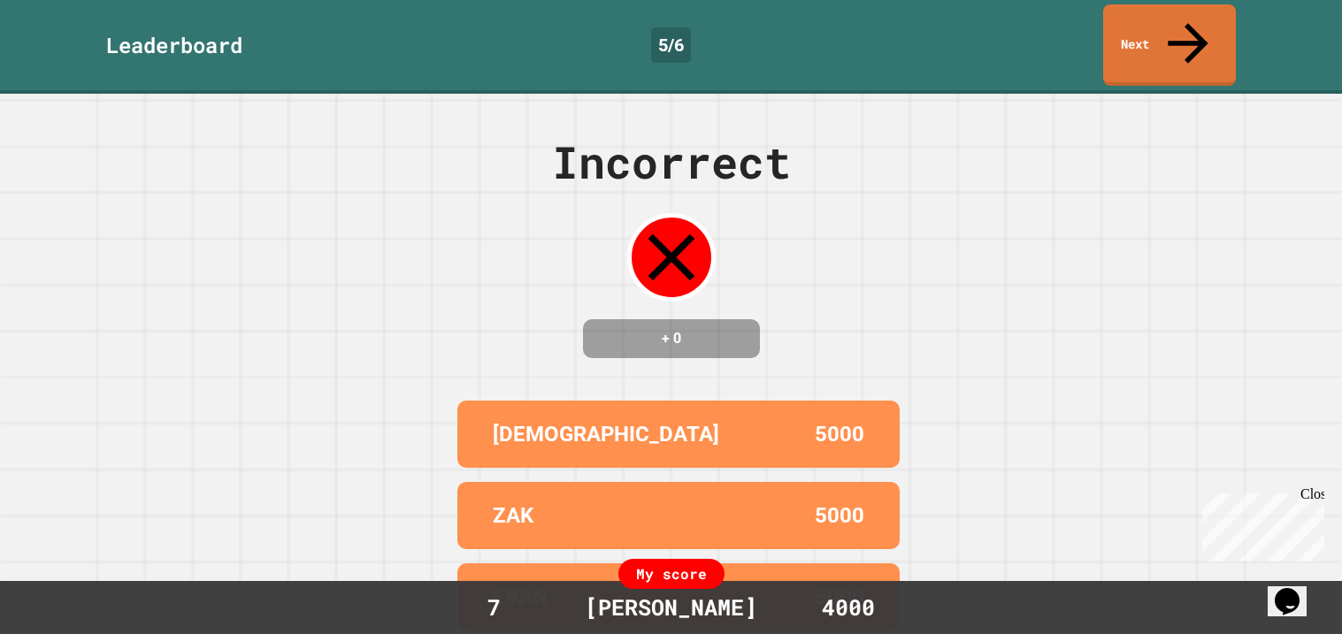
scroll to position [138, 0]
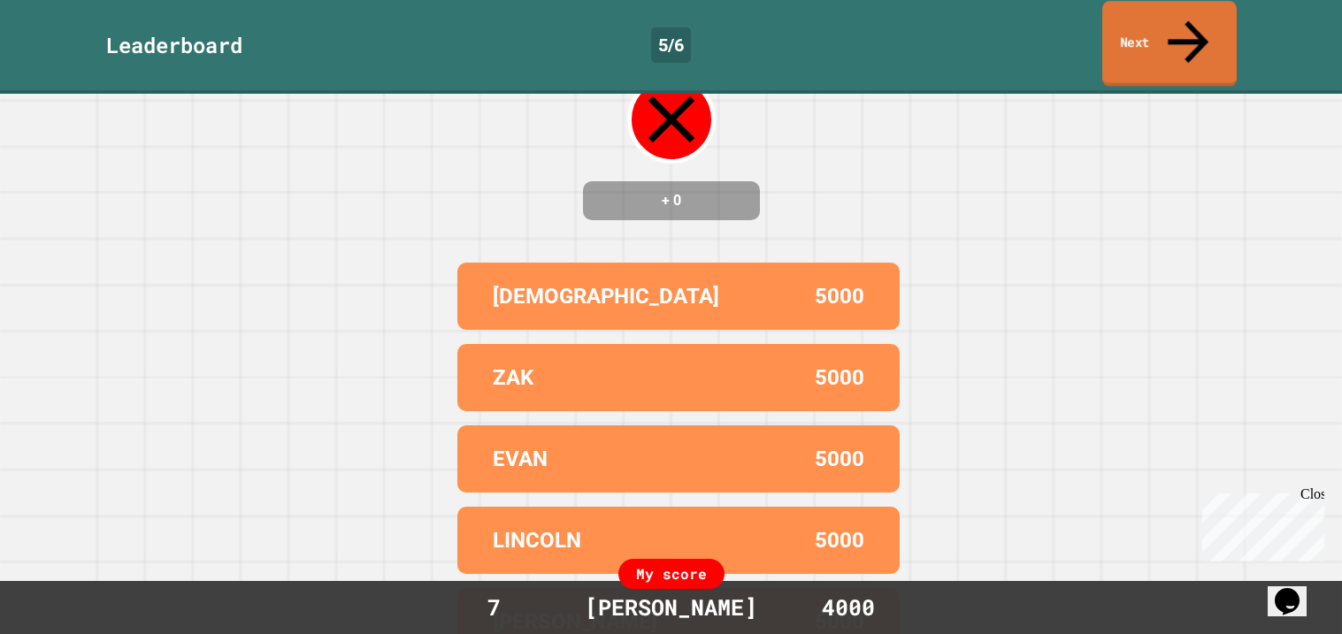
click at [1133, 42] on link "Next" at bounding box center [1169, 44] width 134 height 86
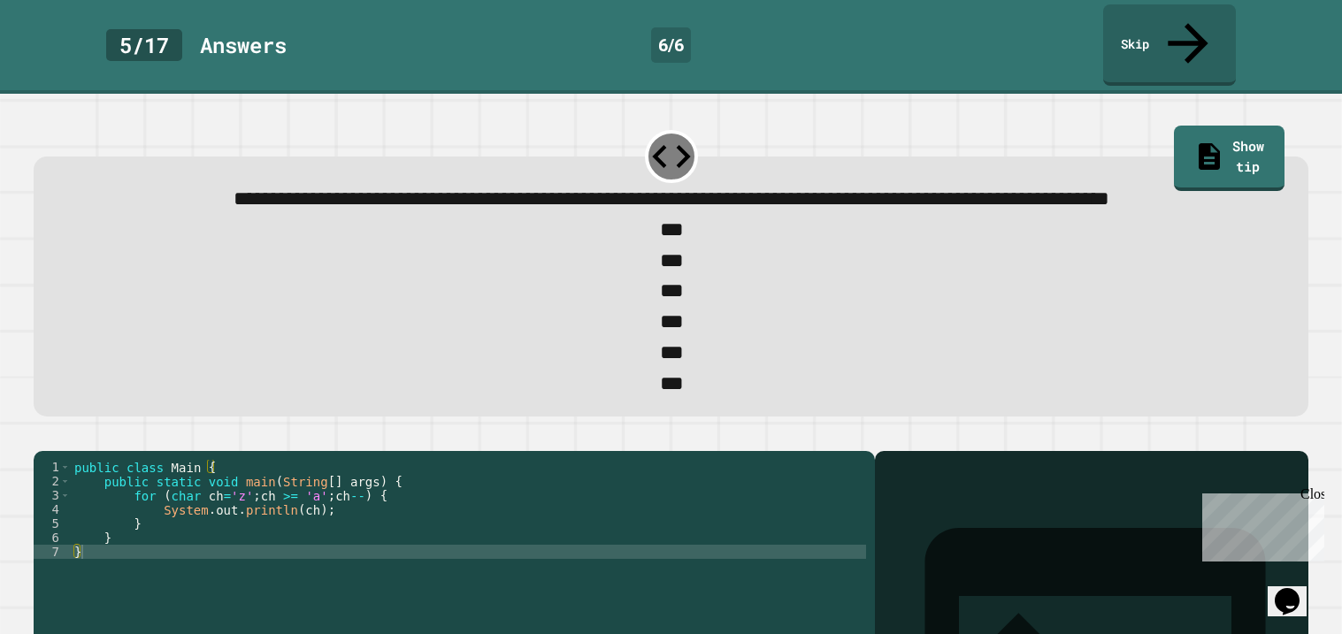
scroll to position [65, 0]
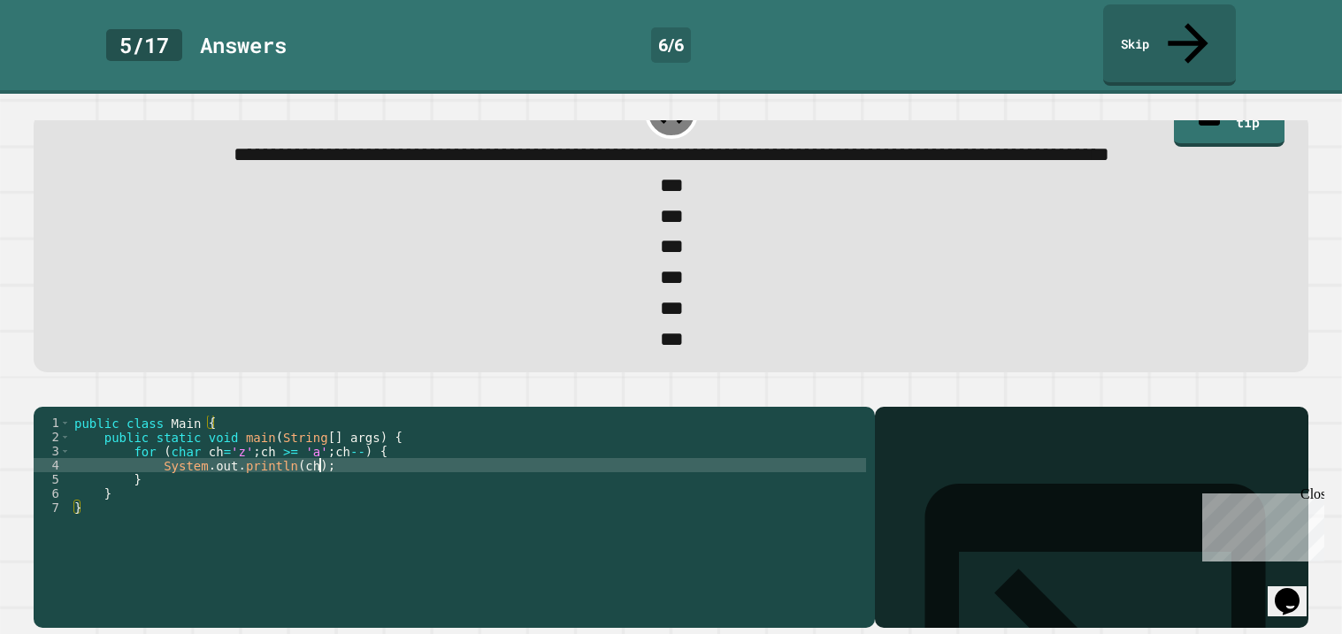
click at [319, 468] on div "public class Main { public static void main ( String [ ] args ) { for ( char ch…" at bounding box center [468, 522] width 795 height 212
click at [42, 393] on icon "button" at bounding box center [42, 393] width 0 height 0
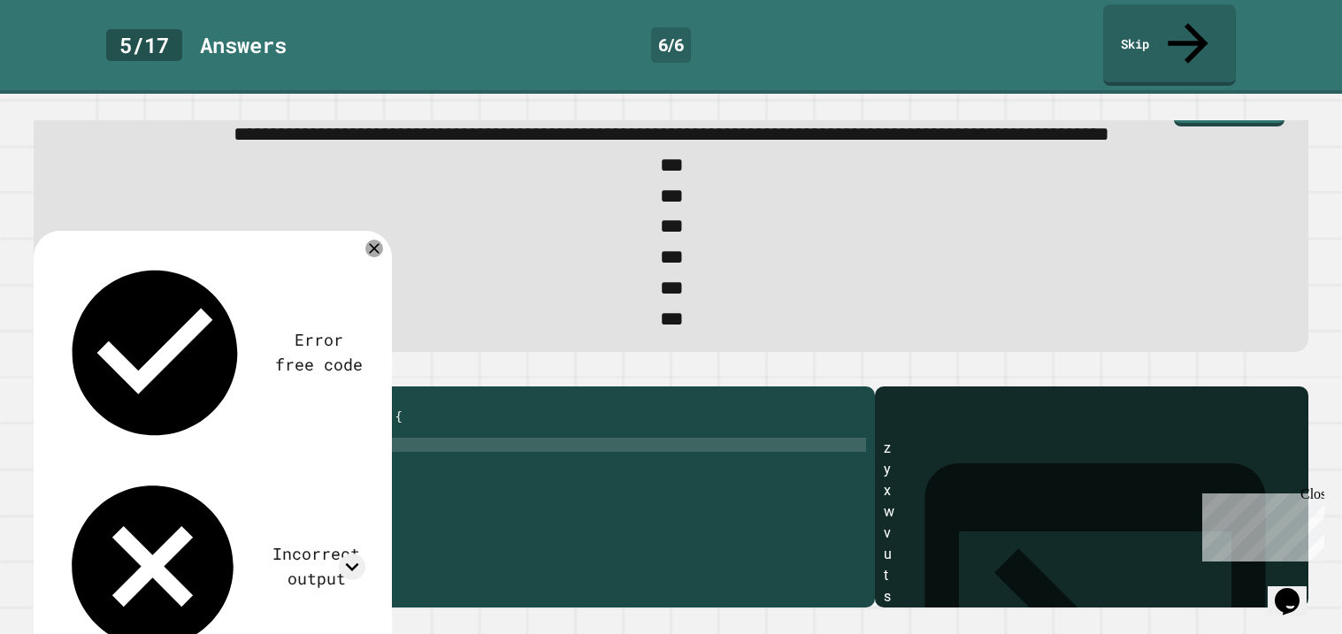
click at [327, 451] on div "public class Main { public static void main ( String [ ] args ) { for ( char ch…" at bounding box center [468, 501] width 795 height 212
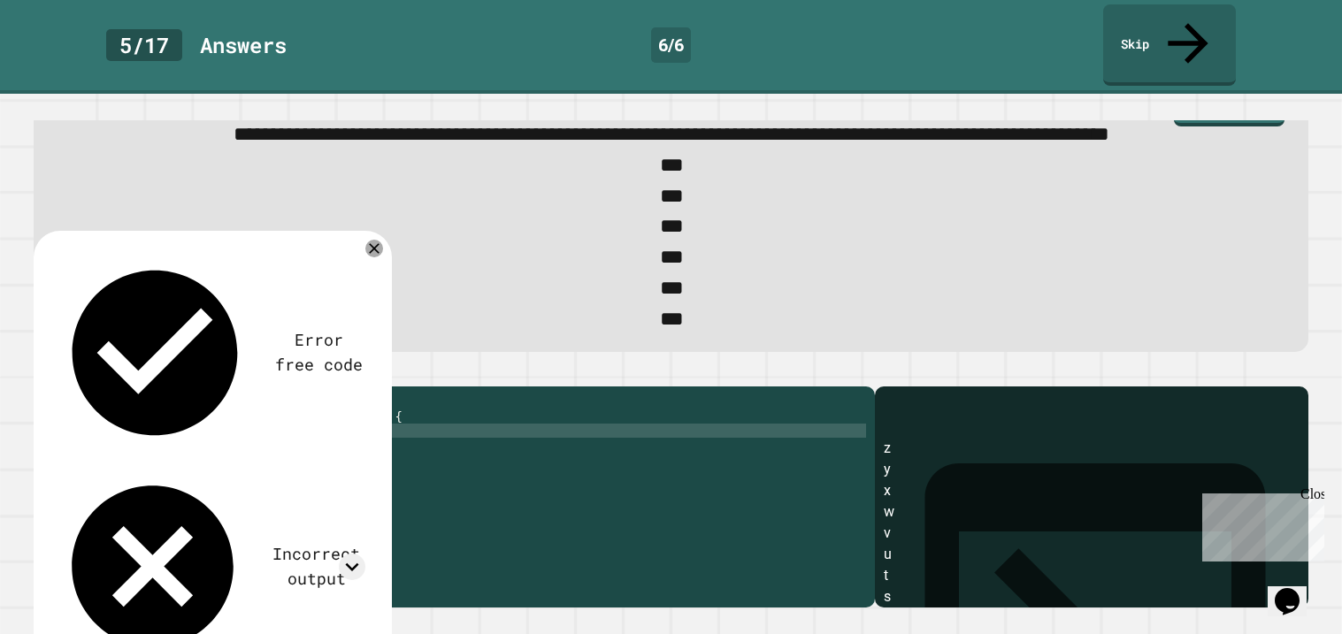
scroll to position [0, 17]
click at [42, 372] on icon "button" at bounding box center [42, 372] width 0 height 0
click at [328, 457] on div "public class Main { public static void main ( String [ ] args ) { for ( char ch…" at bounding box center [468, 501] width 795 height 212
click at [381, 451] on div "public class Main { public static void main ( String [ ] args ) { for ( char ch…" at bounding box center [468, 501] width 795 height 212
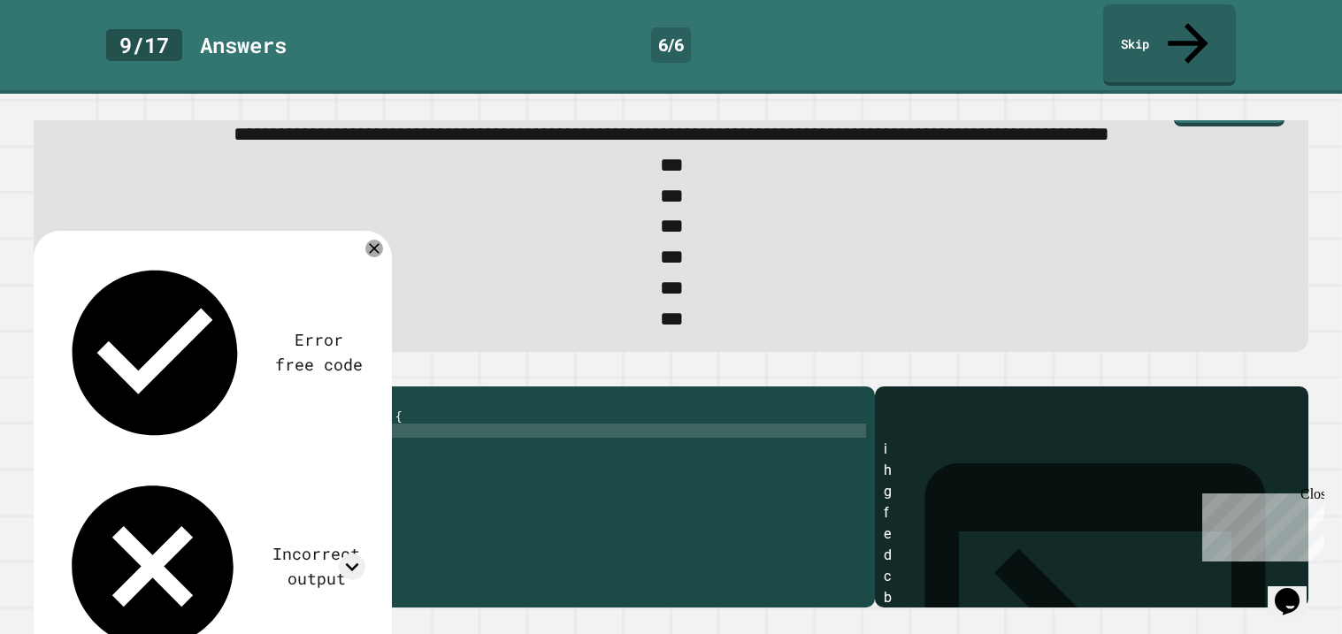
scroll to position [0, 22]
type textarea "**********"
click at [42, 372] on icon "button" at bounding box center [42, 372] width 0 height 0
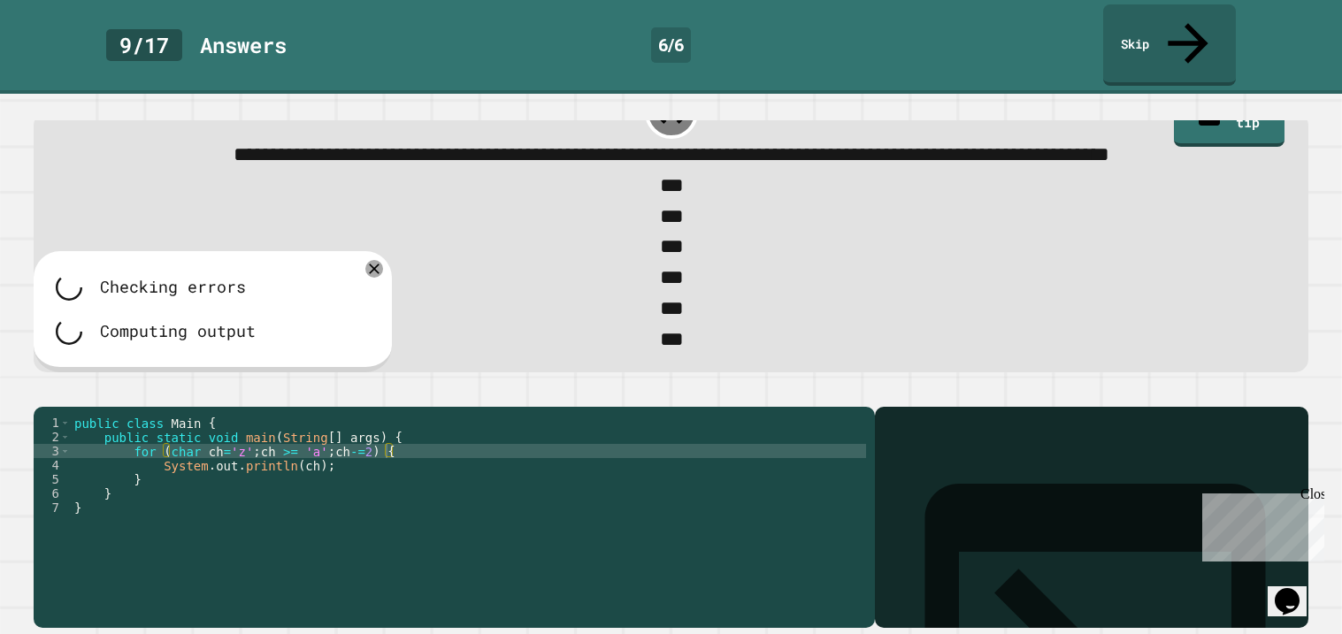
scroll to position [0, 0]
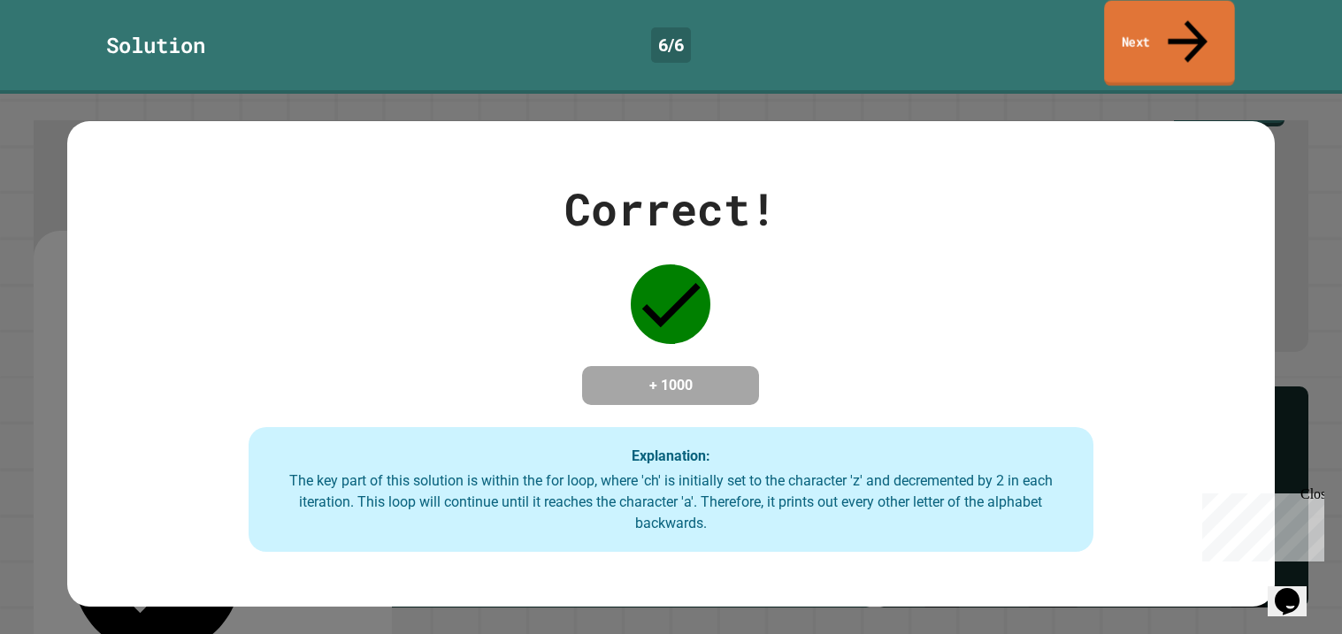
click at [1114, 27] on link "Next" at bounding box center [1169, 44] width 131 height 86
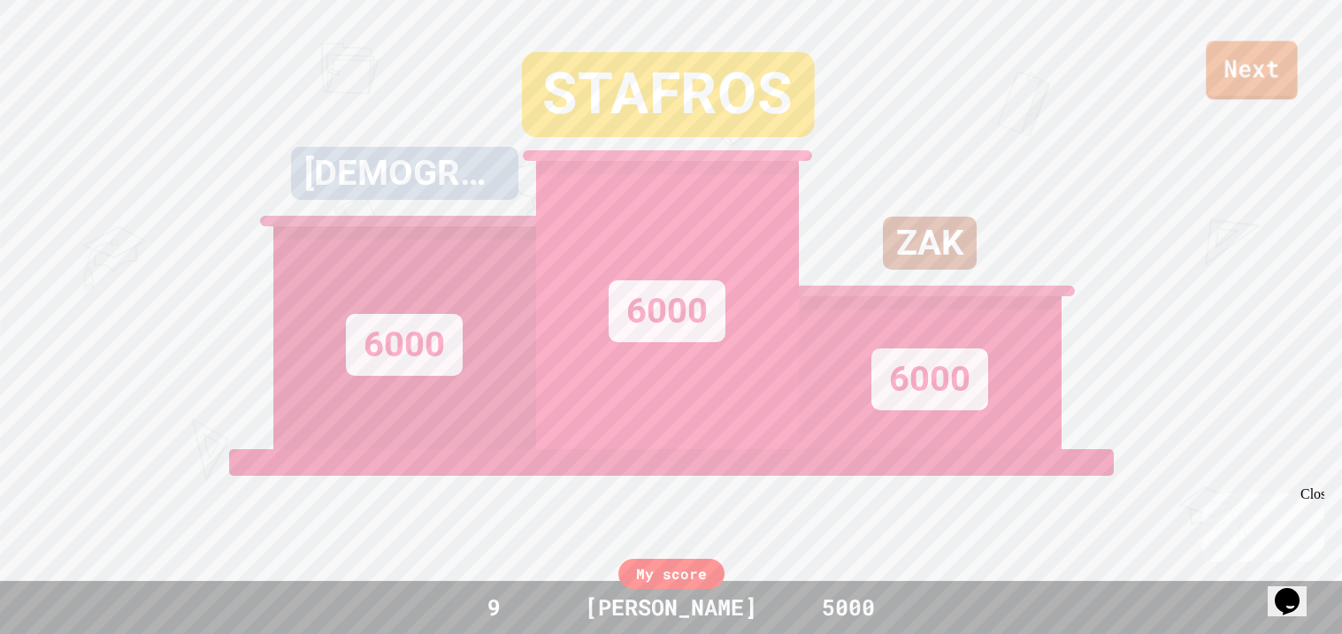
click at [1246, 92] on link "Next" at bounding box center [1250, 70] width 91 height 58
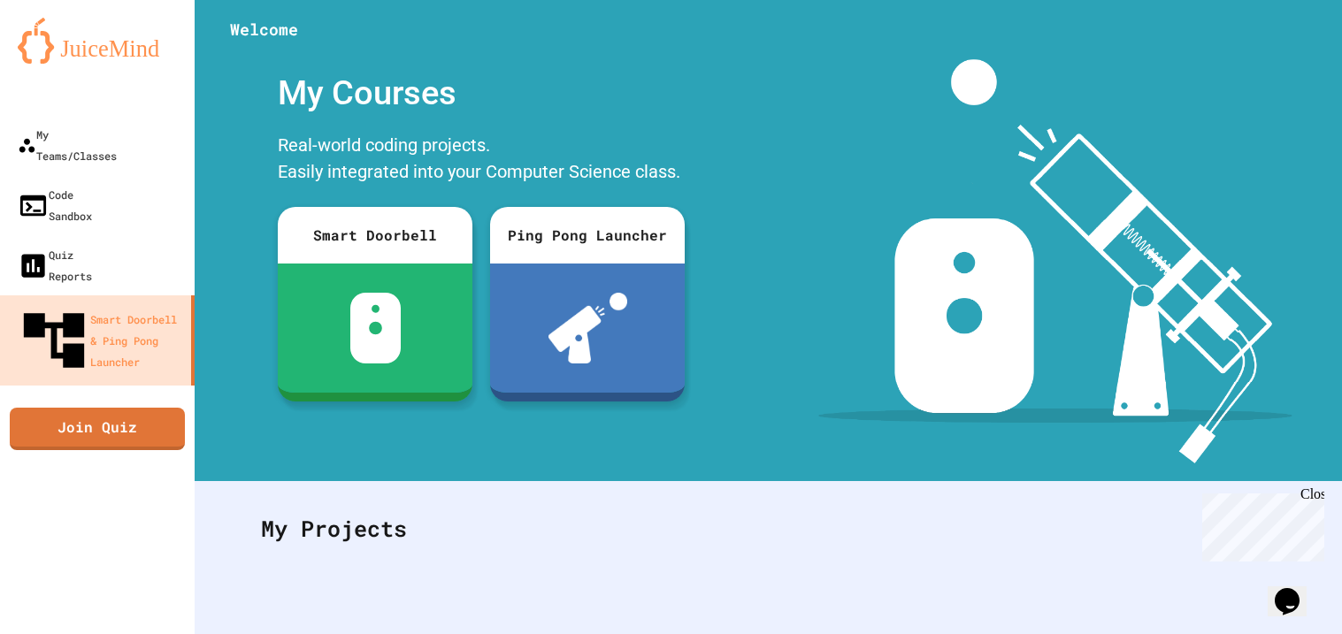
click at [829, 378] on img at bounding box center [1055, 261] width 474 height 404
